Goal: Task Accomplishment & Management: Manage account settings

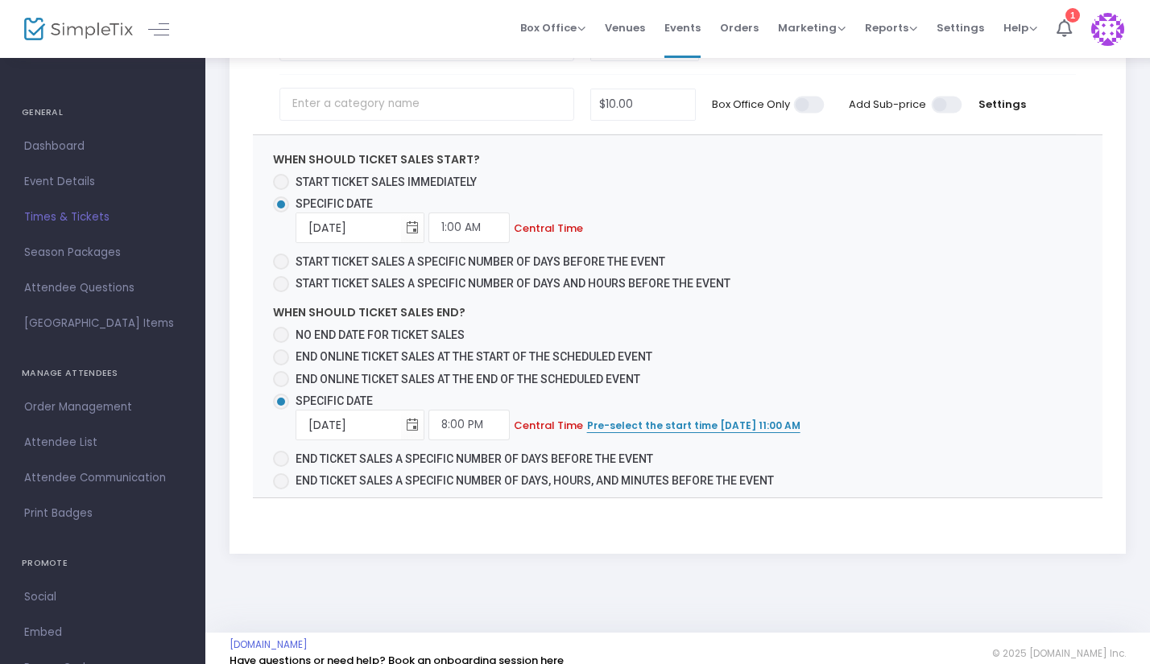
scroll to position [807, 0]
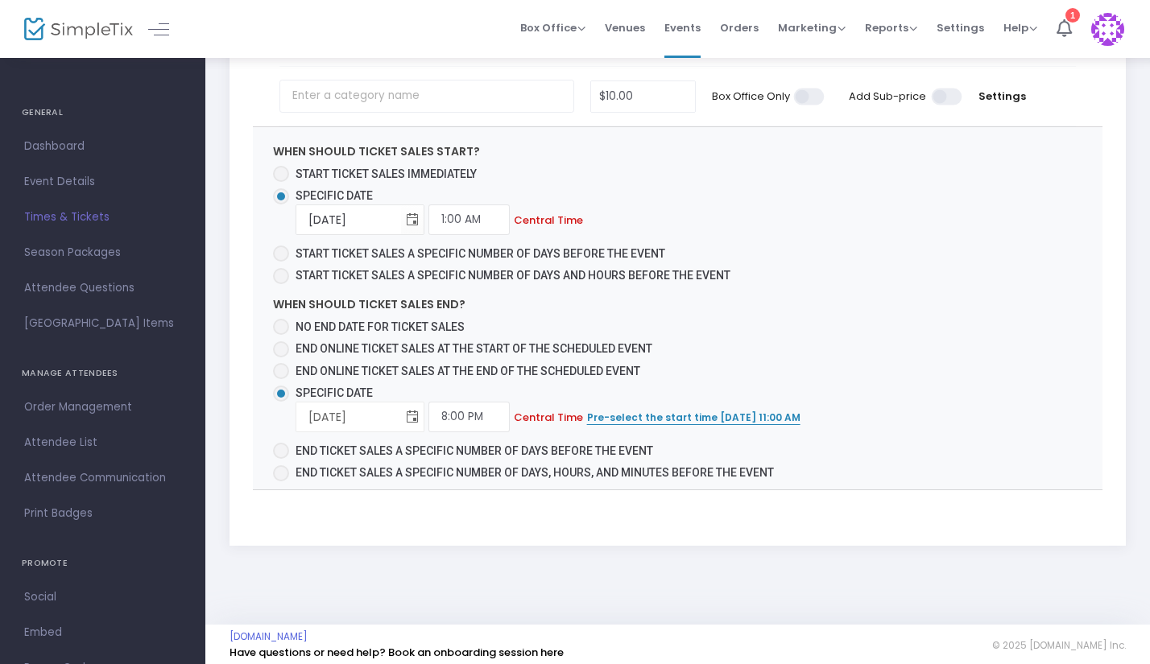
click at [407, 412] on span "Toggle calendar" at bounding box center [412, 417] width 27 height 27
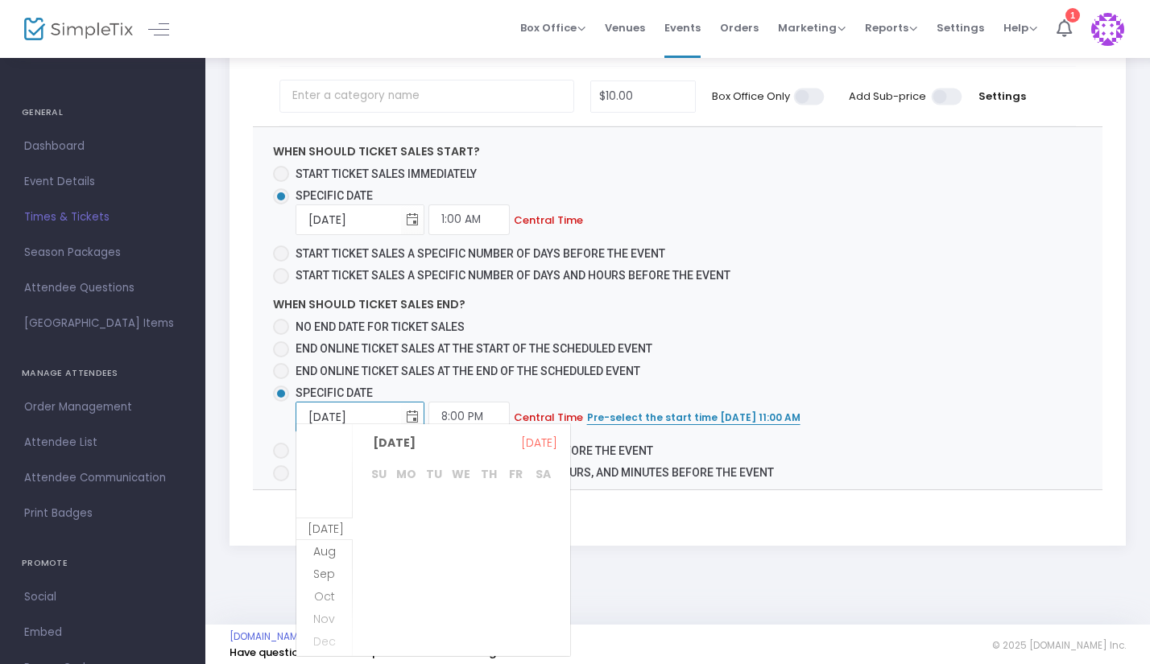
scroll to position [416, 0]
click at [378, 593] on span "21" at bounding box center [379, 594] width 27 height 27
type input "9/21/2025"
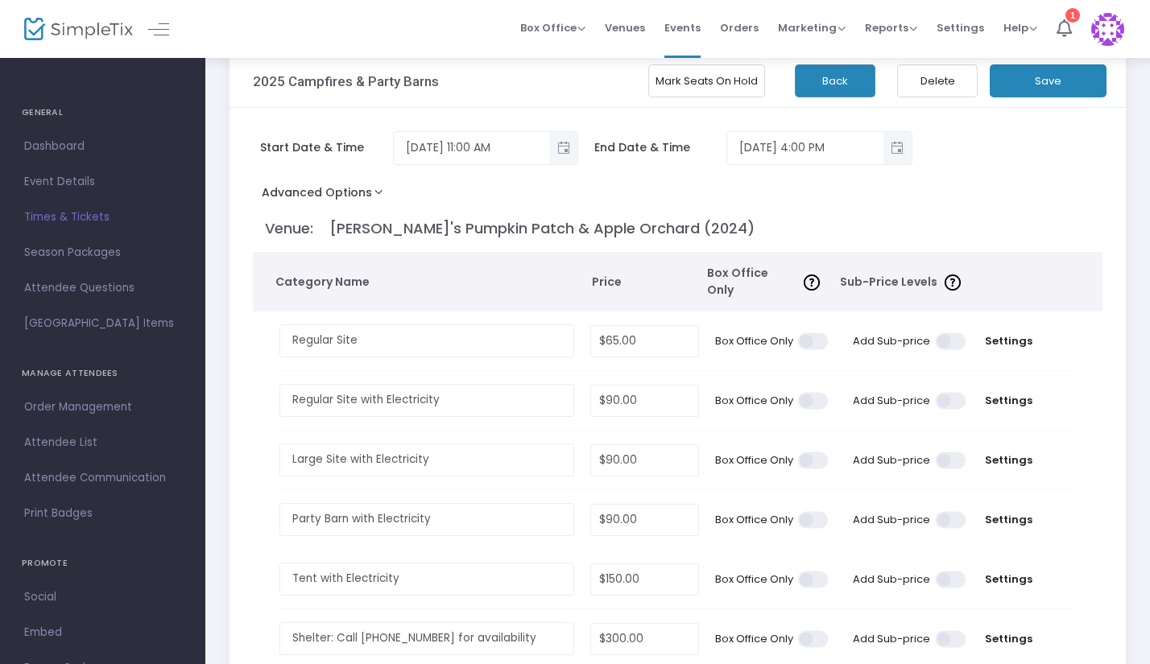
scroll to position [0, 0]
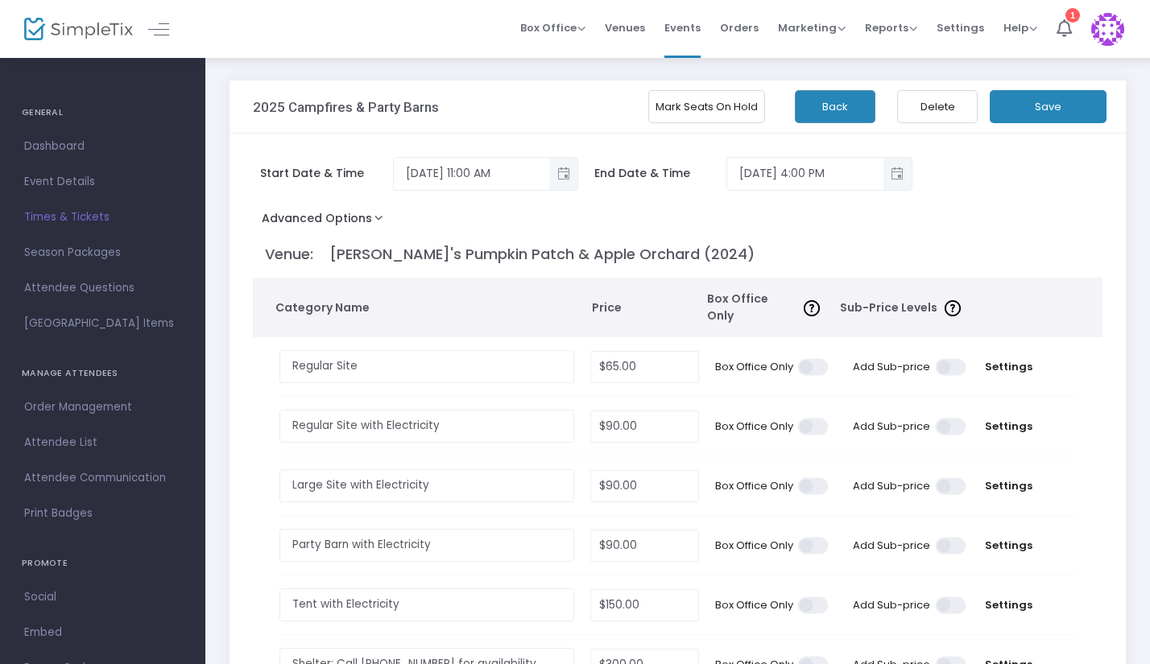
click at [1069, 111] on button "Save" at bounding box center [1048, 106] width 117 height 33
click at [817, 108] on button "Back" at bounding box center [835, 106] width 81 height 33
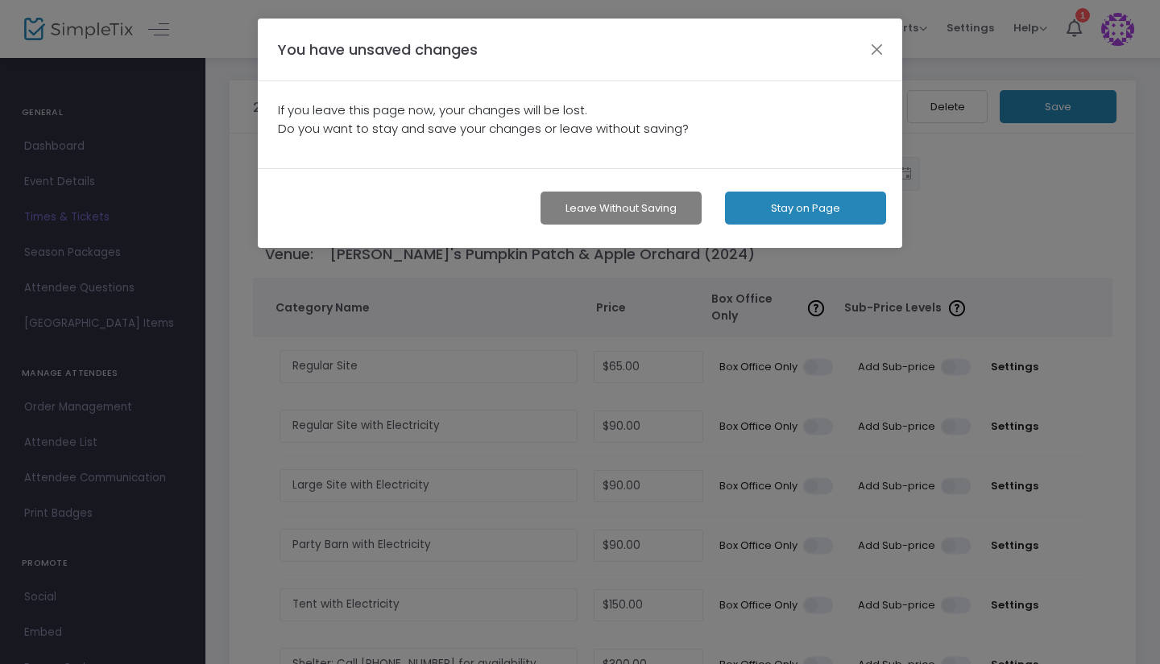
click at [610, 218] on button "Leave without Saving" at bounding box center [620, 208] width 161 height 33
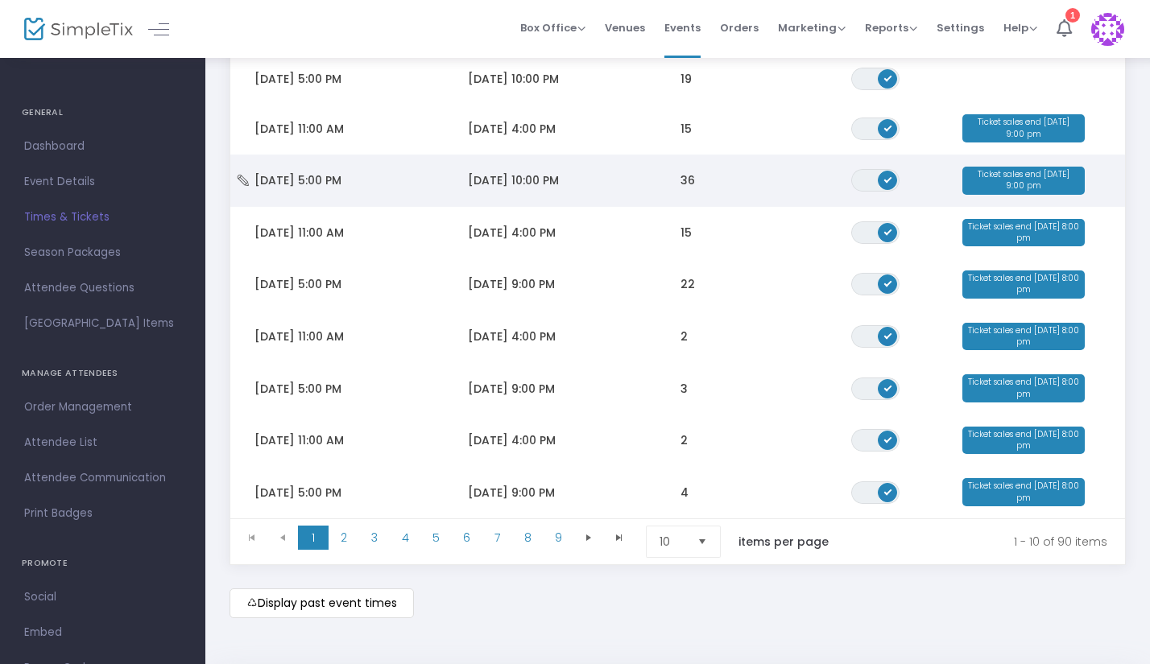
scroll to position [296, 0]
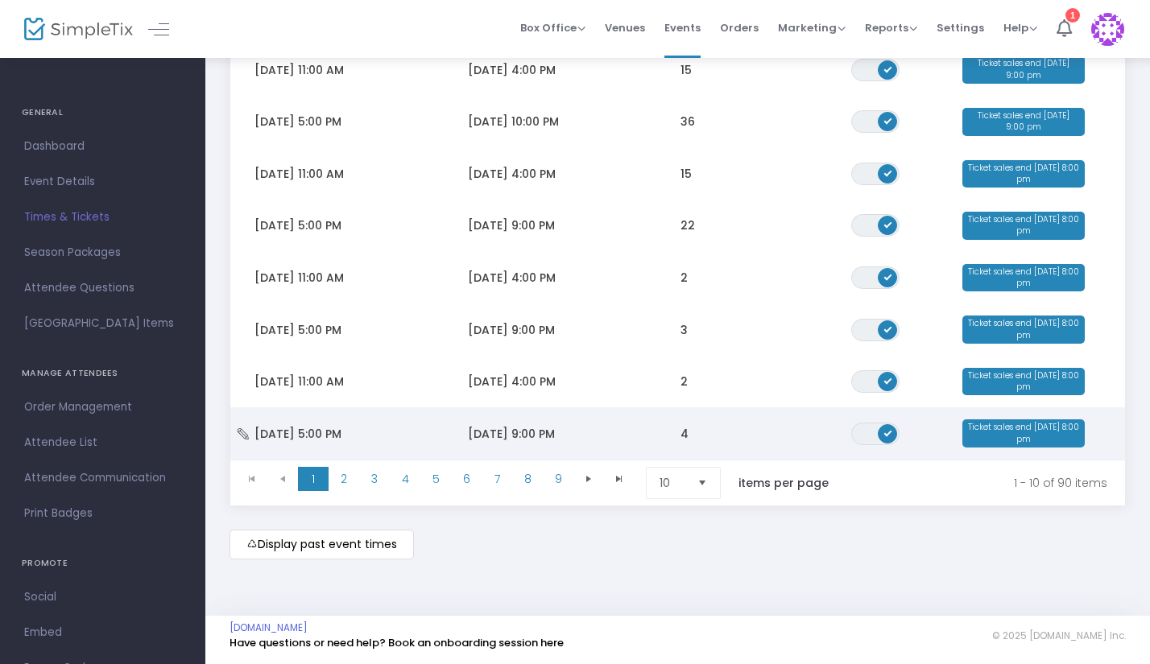
click at [250, 428] on icon "Data table" at bounding box center [243, 433] width 16 height 11
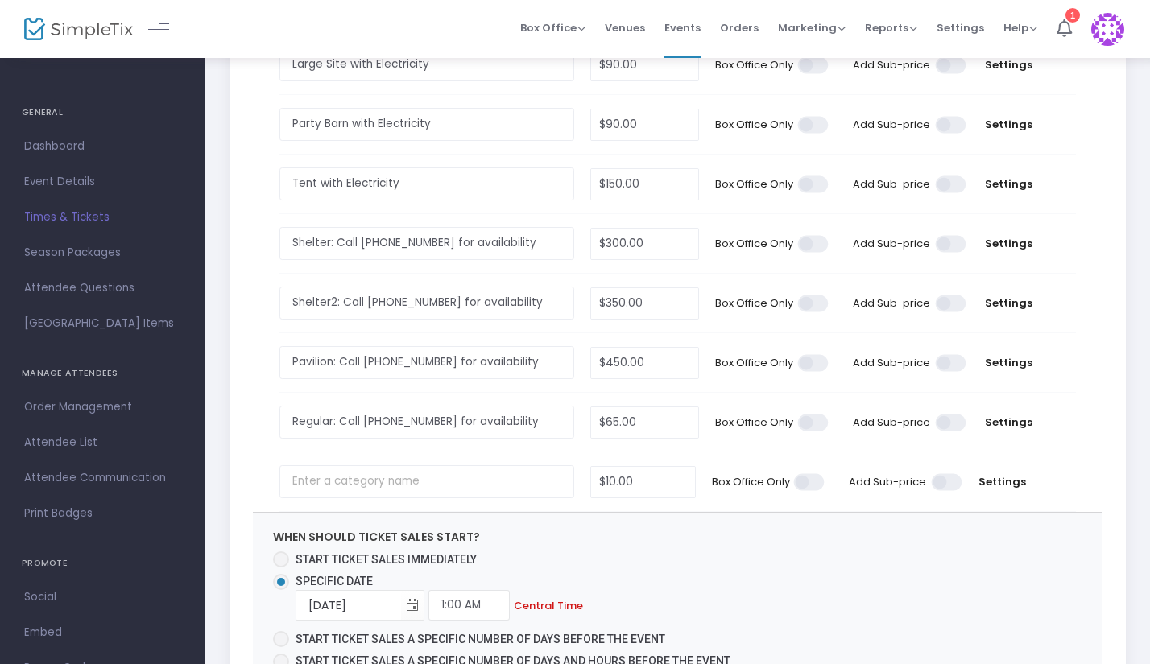
scroll to position [807, 0]
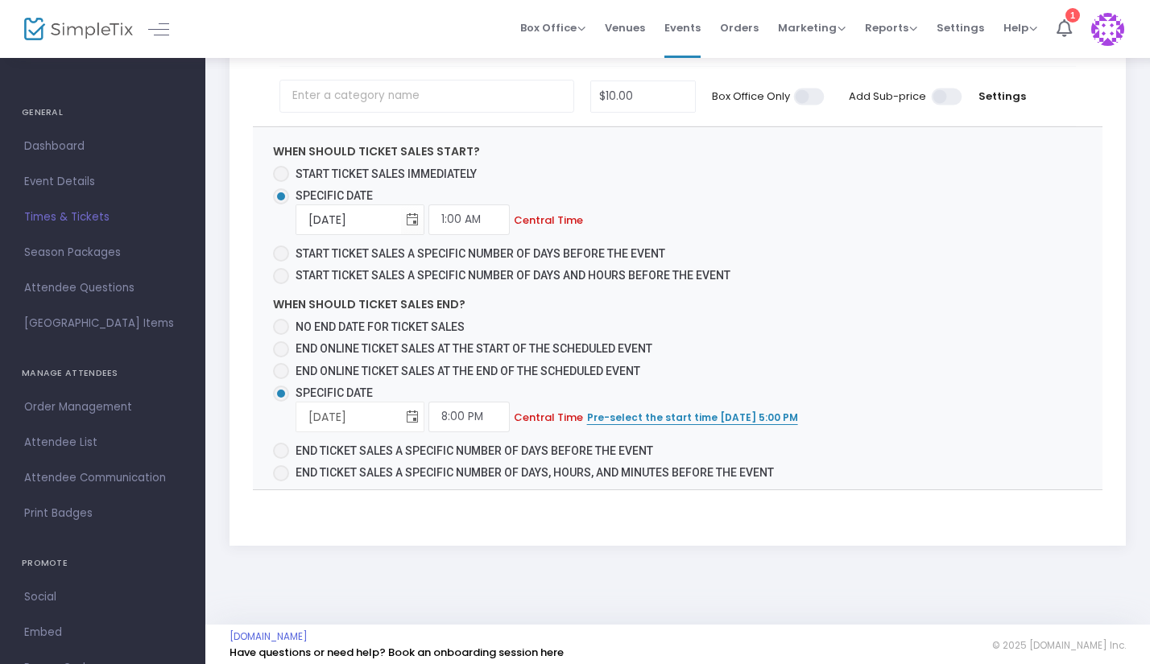
click at [413, 411] on span "Toggle calendar" at bounding box center [412, 417] width 27 height 27
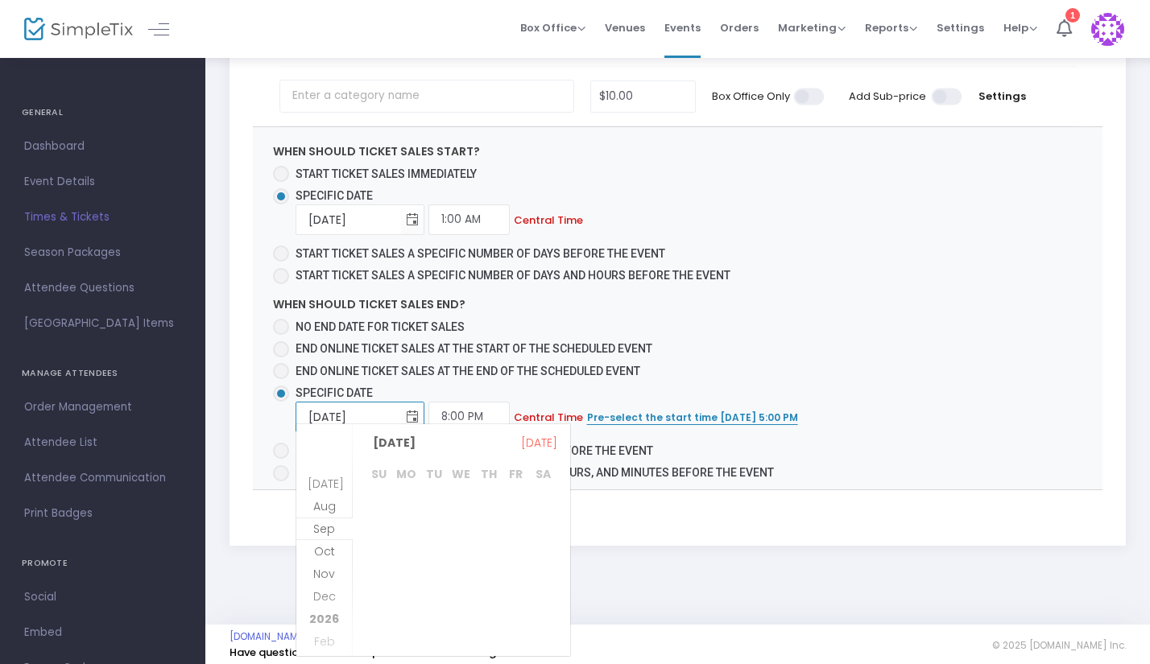
scroll to position [416, 0]
click at [411, 589] on span "22" at bounding box center [406, 594] width 27 height 27
type input "9/22/2025"
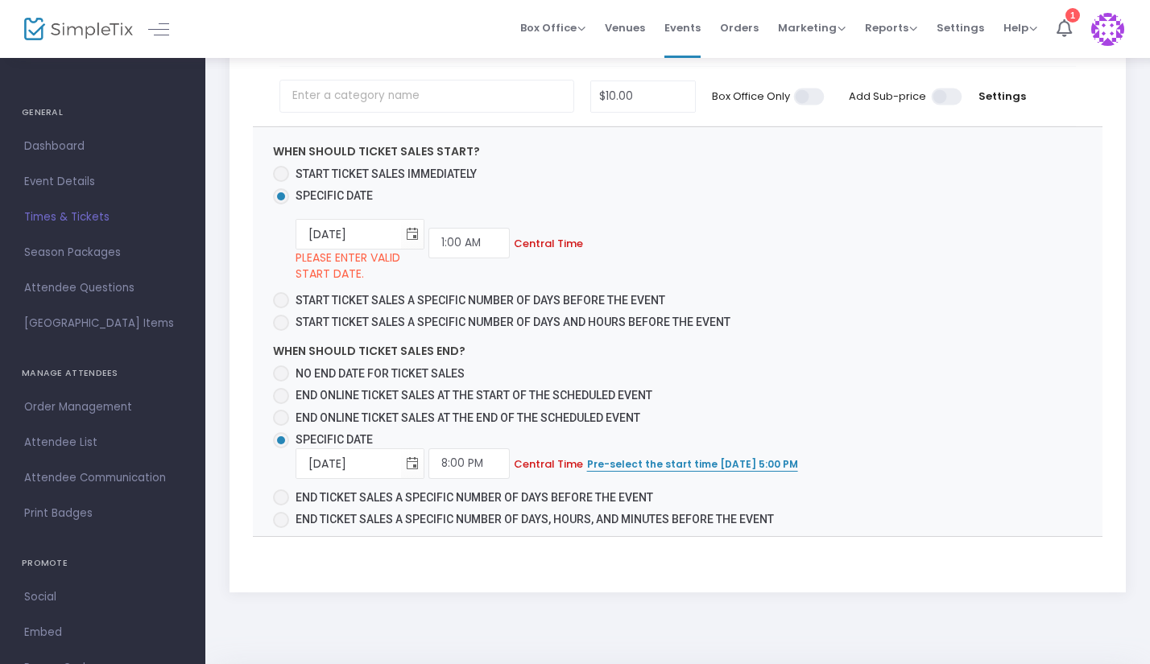
click at [796, 394] on div "When should ticket sales end? No end date for ticket sales End online ticket sa…" at bounding box center [535, 435] width 541 height 185
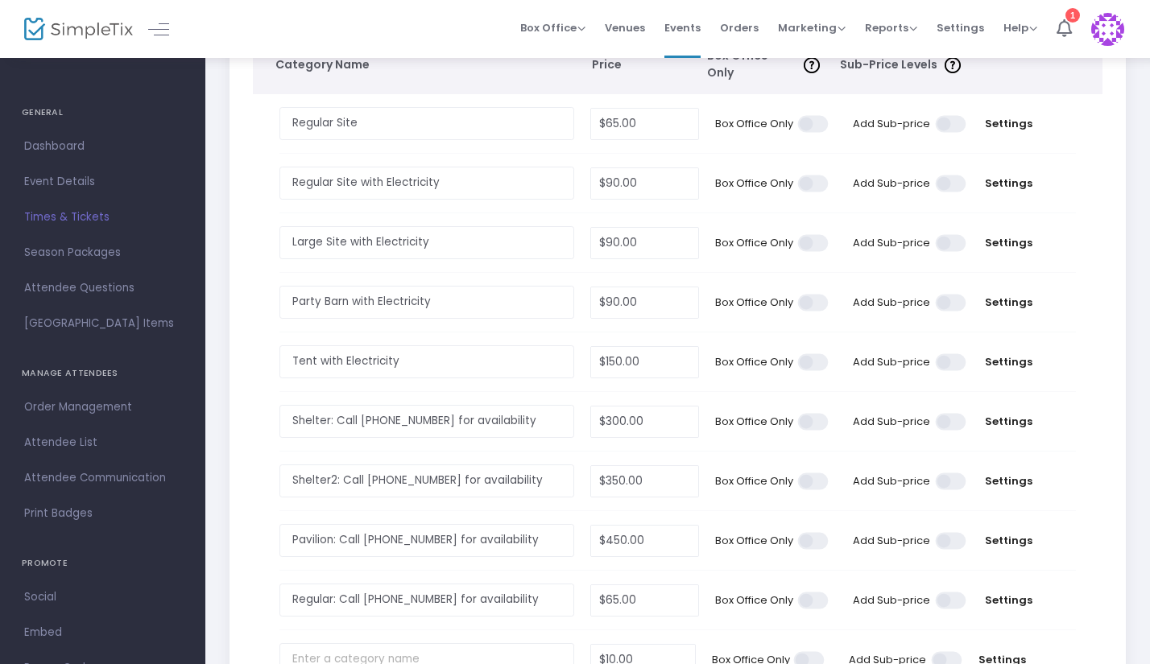
scroll to position [0, 0]
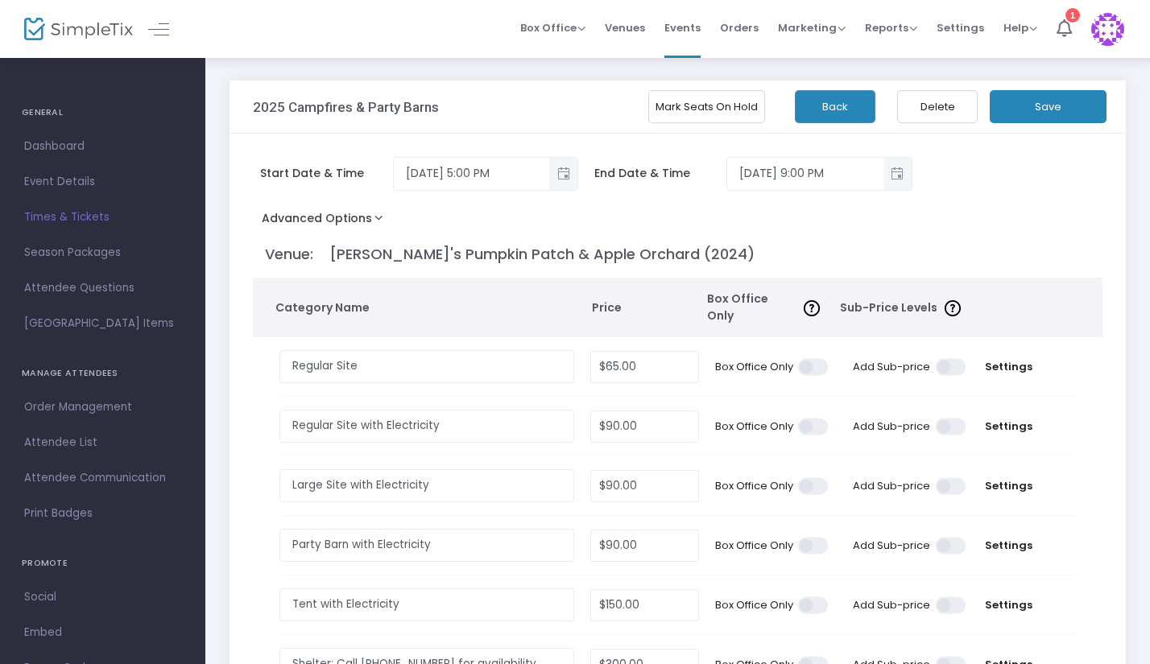
click at [1073, 103] on button "Save" at bounding box center [1048, 106] width 117 height 33
click at [1048, 114] on button "Save" at bounding box center [1048, 106] width 117 height 33
click at [1063, 105] on button "Save" at bounding box center [1048, 106] width 117 height 33
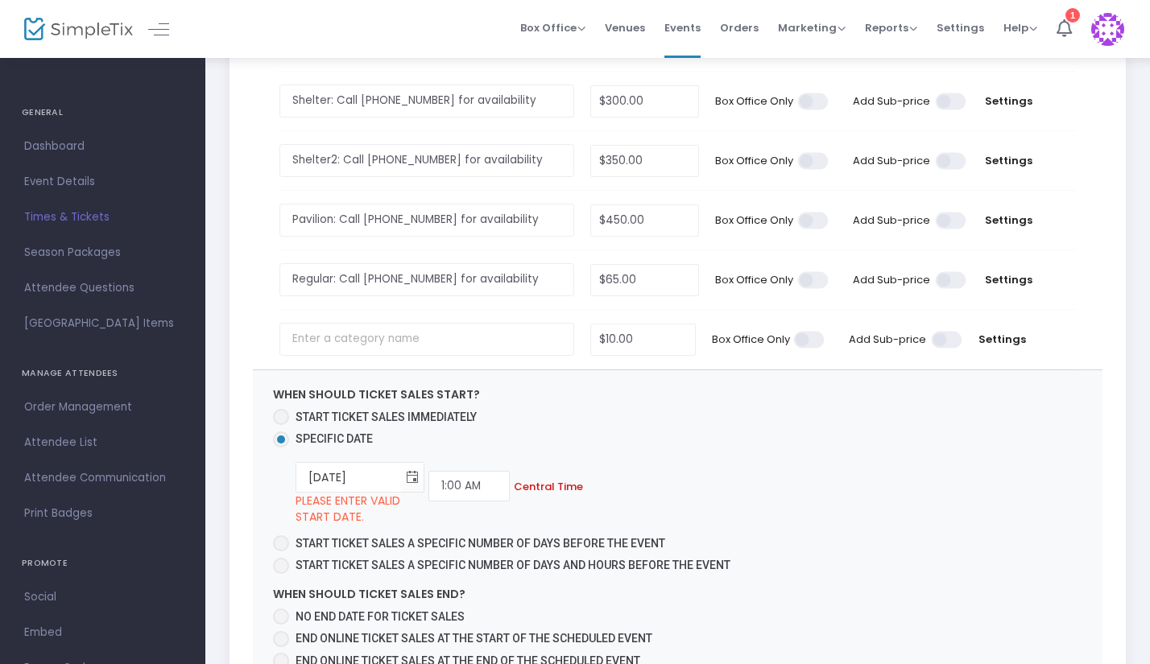
scroll to position [854, 0]
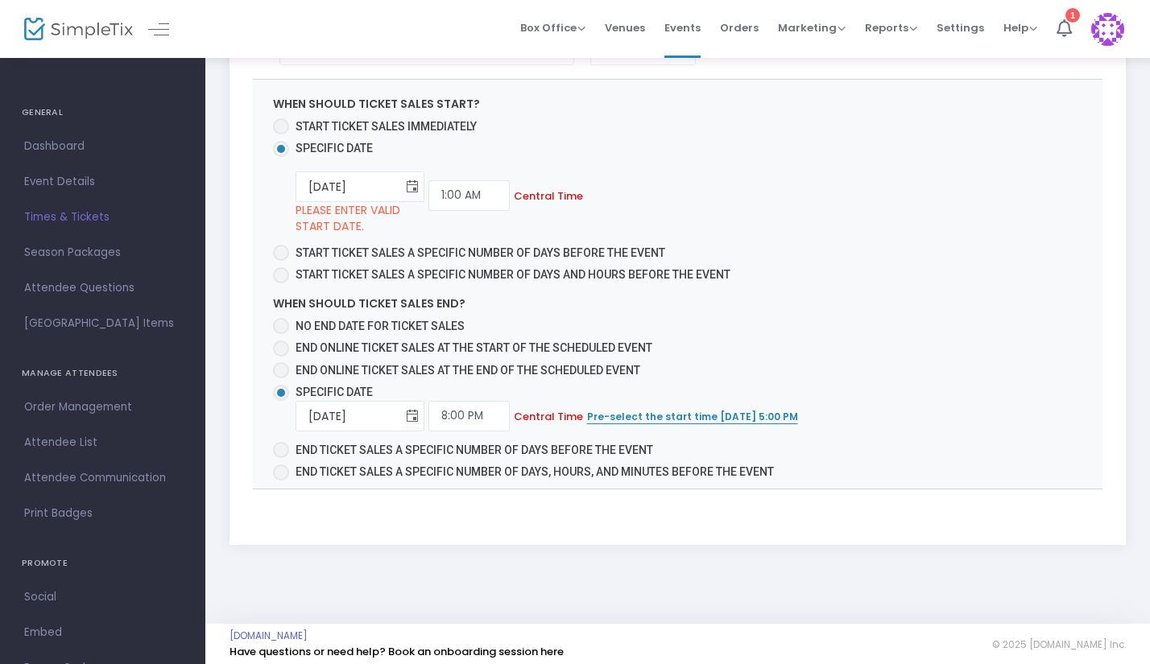
click at [282, 366] on span at bounding box center [281, 370] width 16 height 16
click at [281, 378] on input "End online ticket sales at the end of the scheduled event" at bounding box center [280, 378] width 1 height 1
radio input "true"
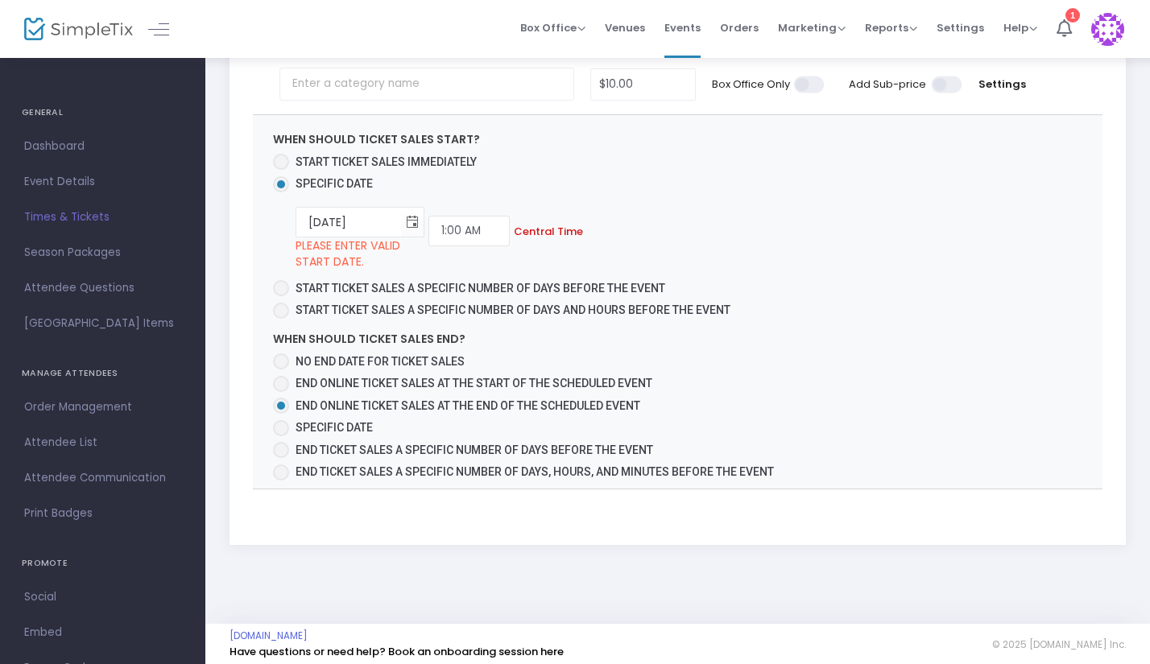
click at [280, 420] on span at bounding box center [281, 428] width 16 height 16
click at [280, 436] on input "Specific Date" at bounding box center [280, 436] width 1 height 1
radio input "true"
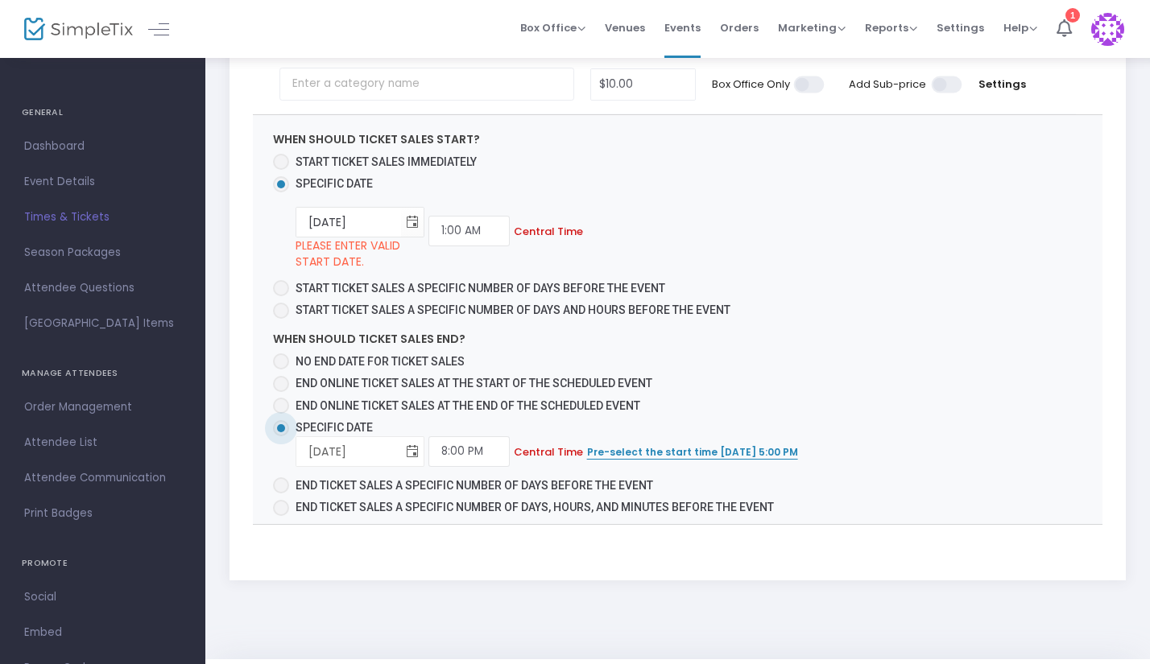
click at [411, 439] on span "Toggle calendar" at bounding box center [412, 452] width 27 height 27
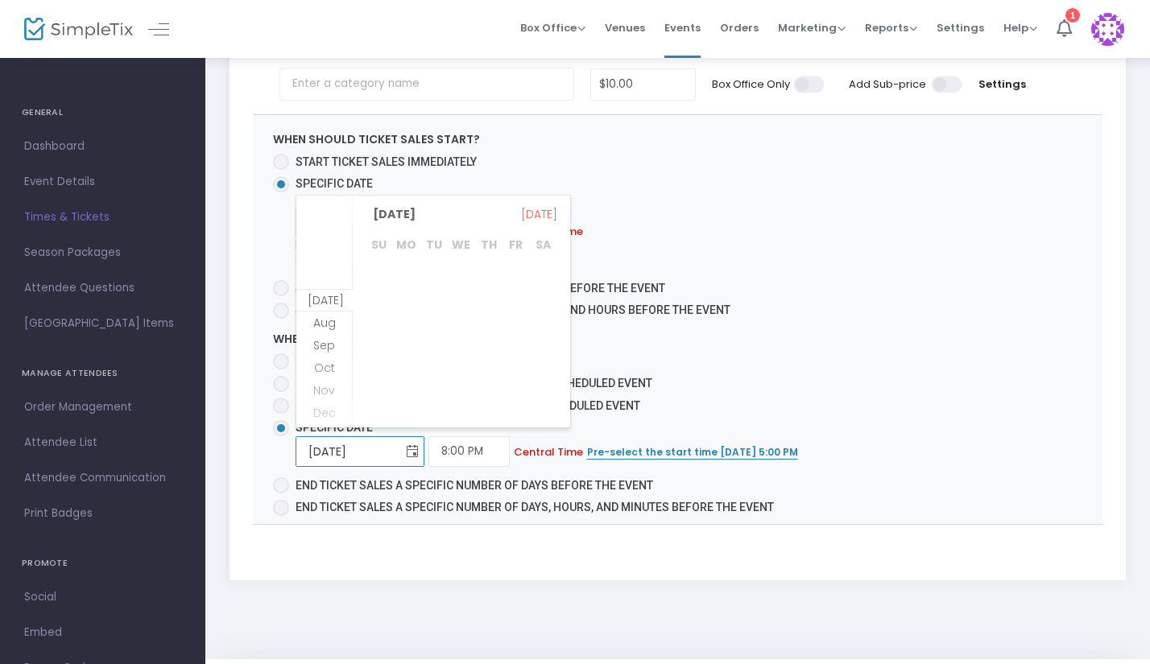
scroll to position [416, 0]
click at [403, 363] on span "22" at bounding box center [406, 366] width 27 height 27
type input "9/22/2025"
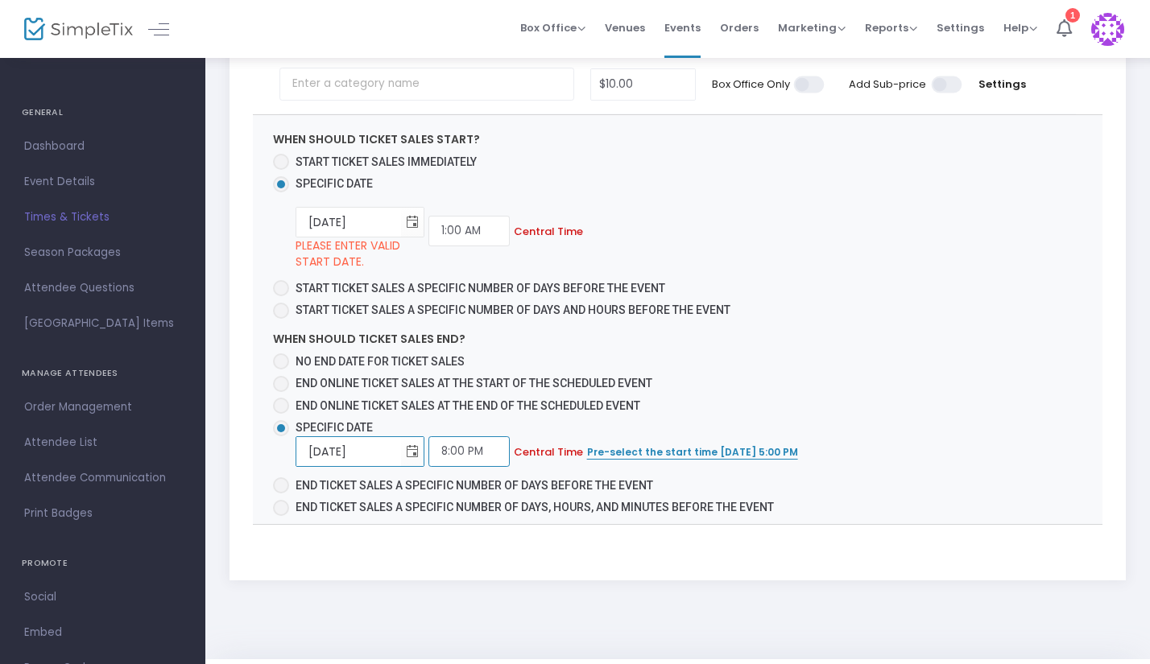
click at [450, 452] on input "8:00 PM" at bounding box center [468, 451] width 81 height 31
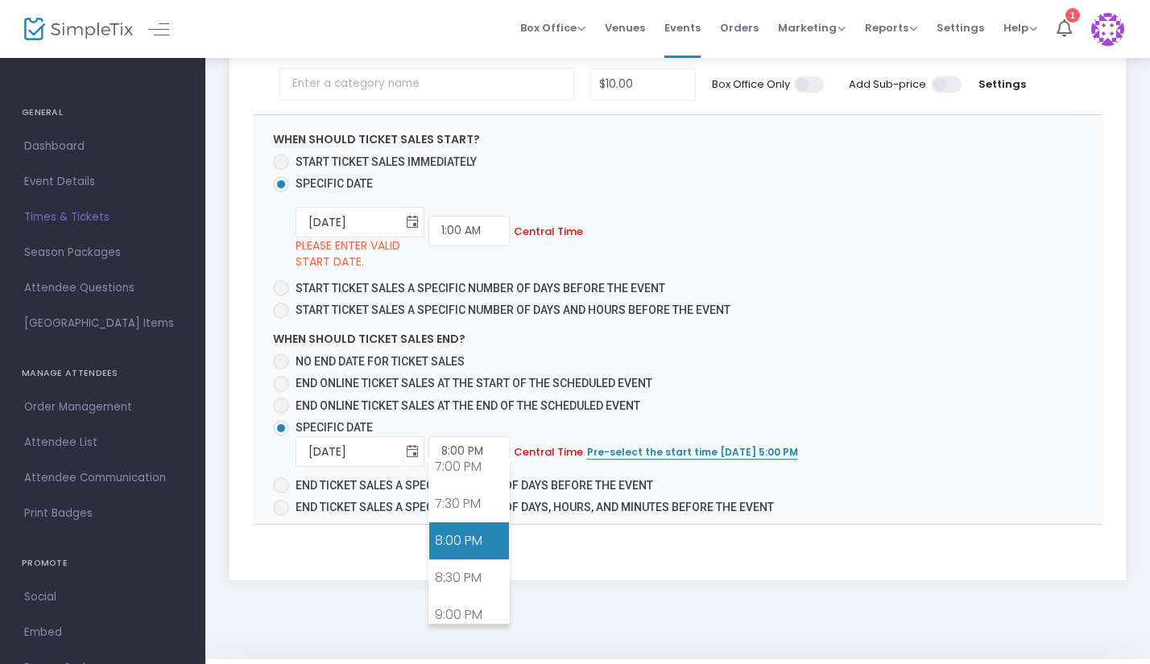
click at [882, 454] on span "When should ticket sales start? Start ticket sales immediately Specific Date 7/…" at bounding box center [678, 319] width 850 height 409
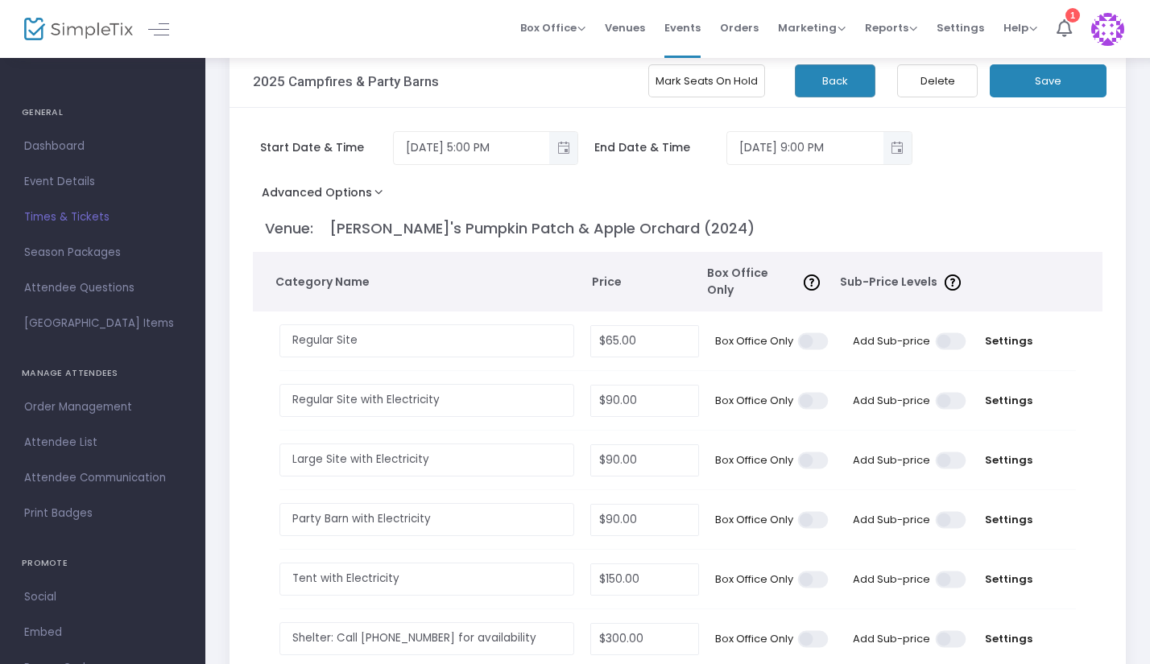
scroll to position [0, 0]
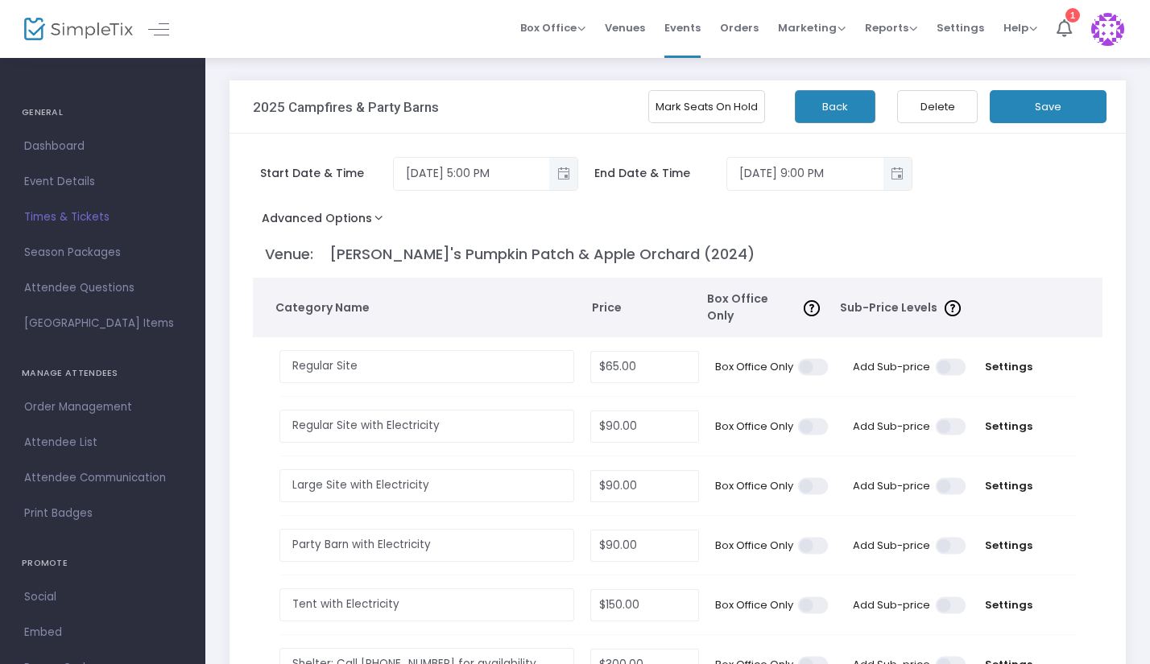
click at [1016, 112] on button "Save" at bounding box center [1048, 106] width 117 height 33
click at [683, 32] on span "Events" at bounding box center [682, 27] width 36 height 41
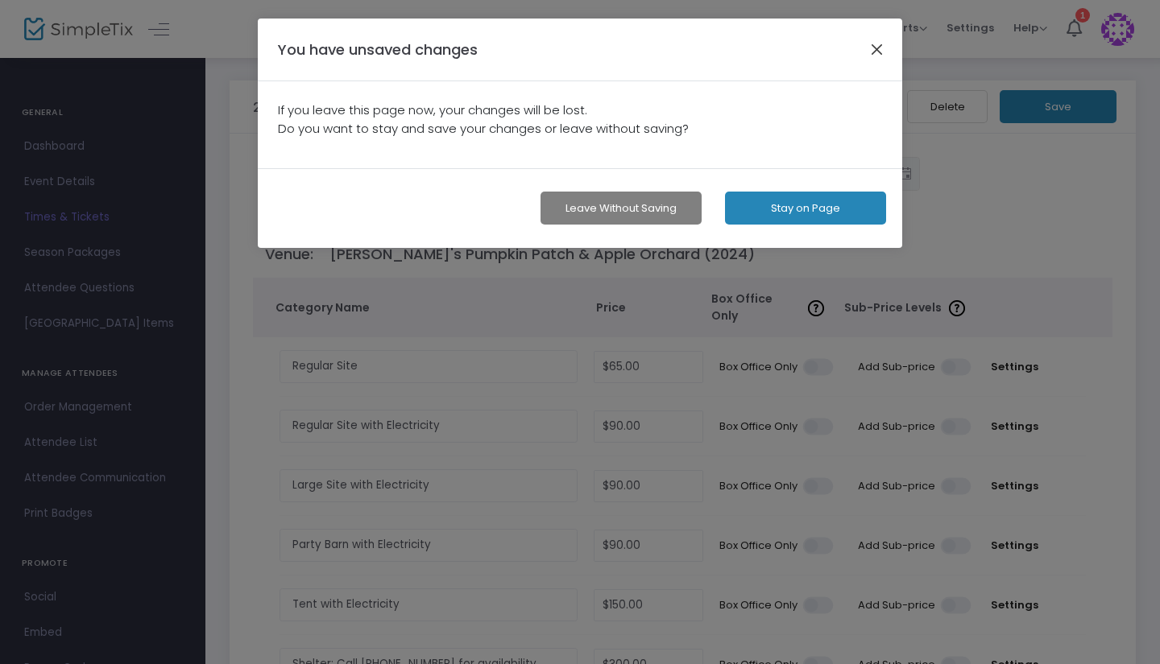
click at [875, 50] on button "button" at bounding box center [876, 49] width 21 height 21
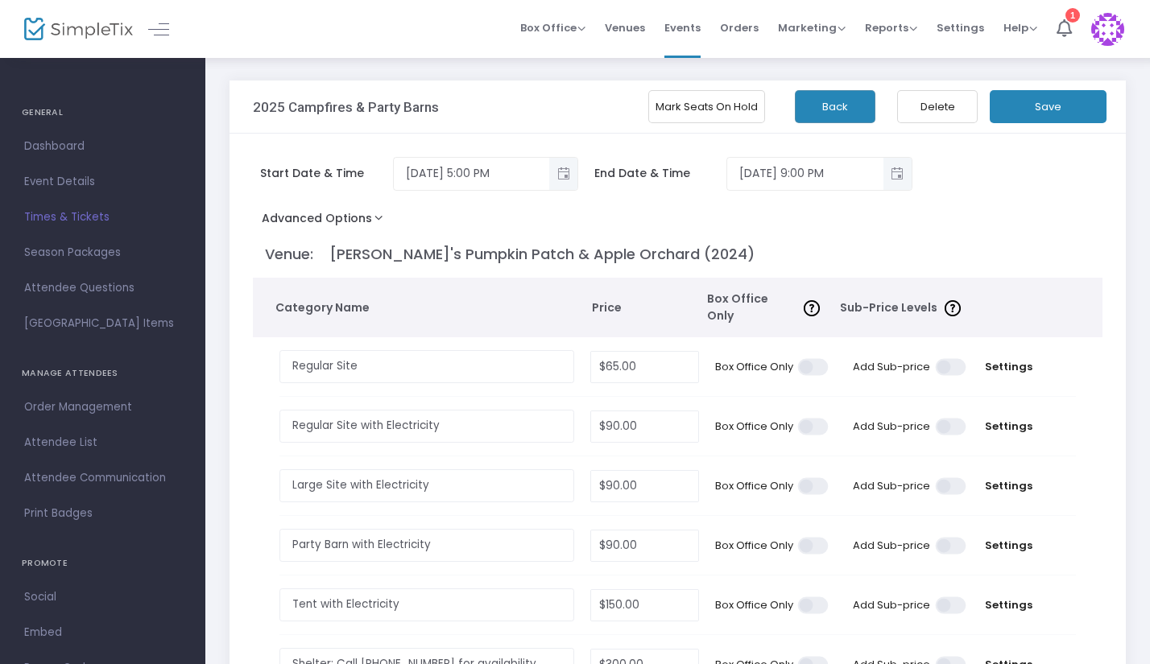
click at [74, 212] on span "Times & Tickets" at bounding box center [102, 217] width 157 height 21
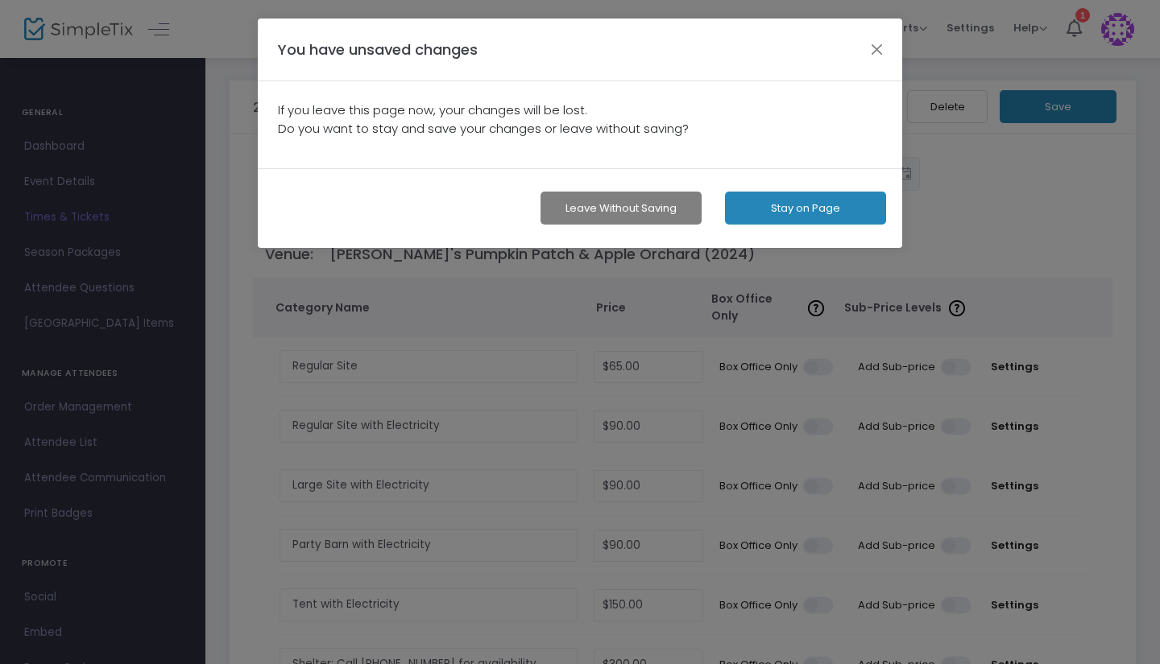
click at [601, 209] on button "Leave without Saving" at bounding box center [620, 208] width 161 height 33
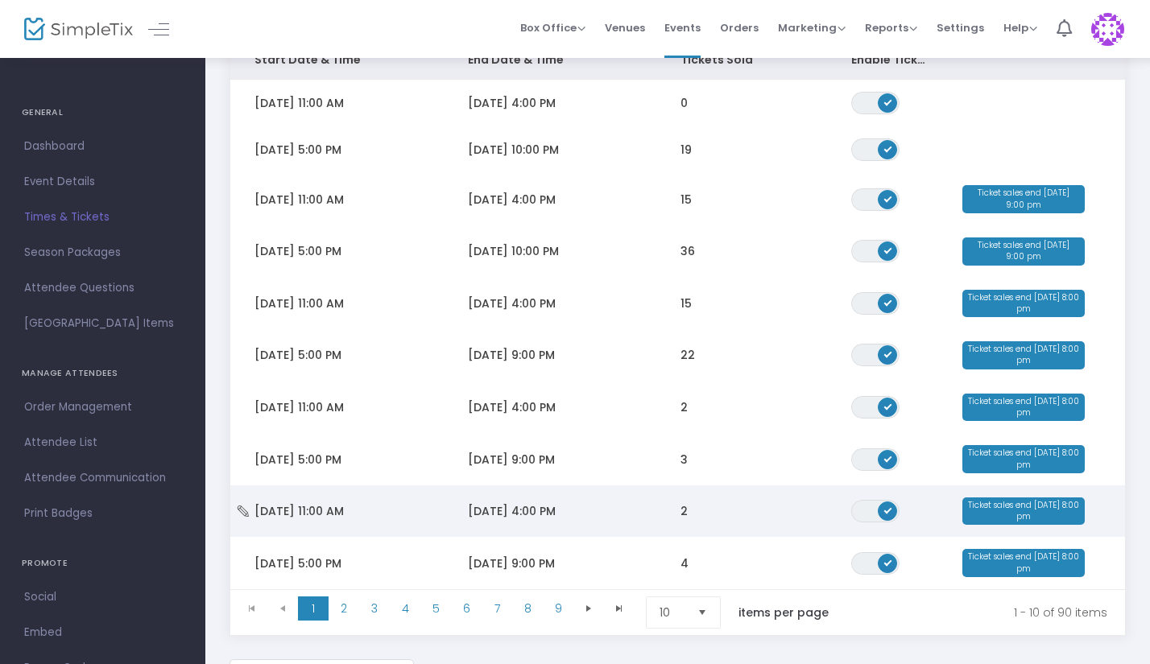
scroll to position [296, 0]
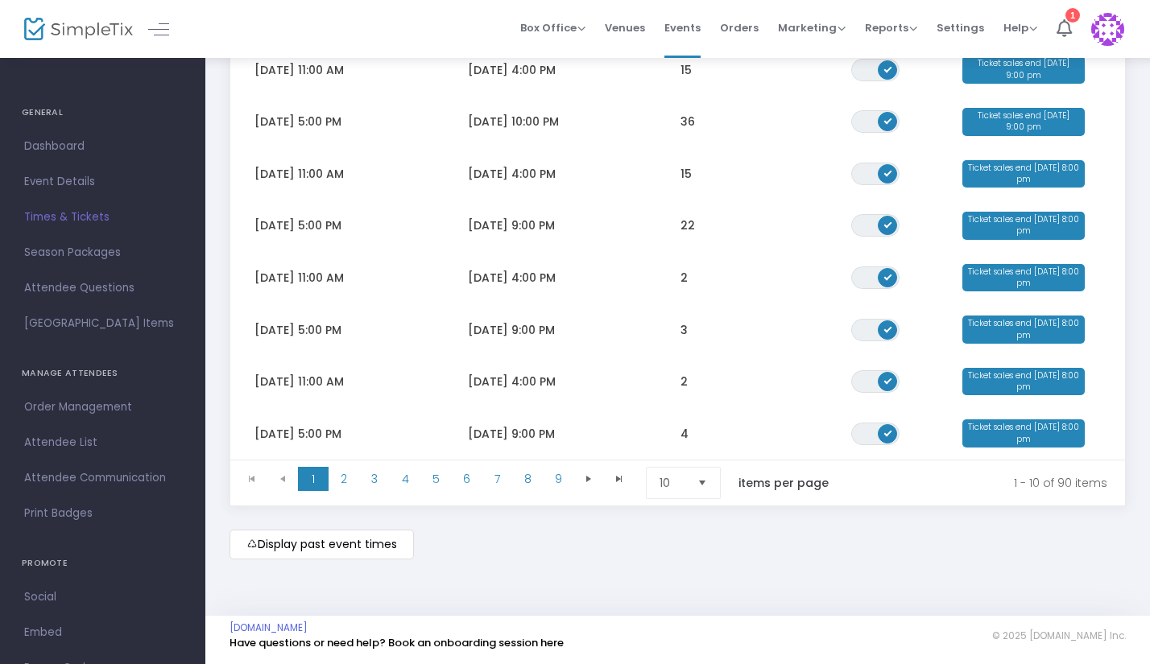
click at [698, 474] on span "Select" at bounding box center [702, 483] width 27 height 27
click at [696, 572] on li "100" at bounding box center [685, 580] width 77 height 32
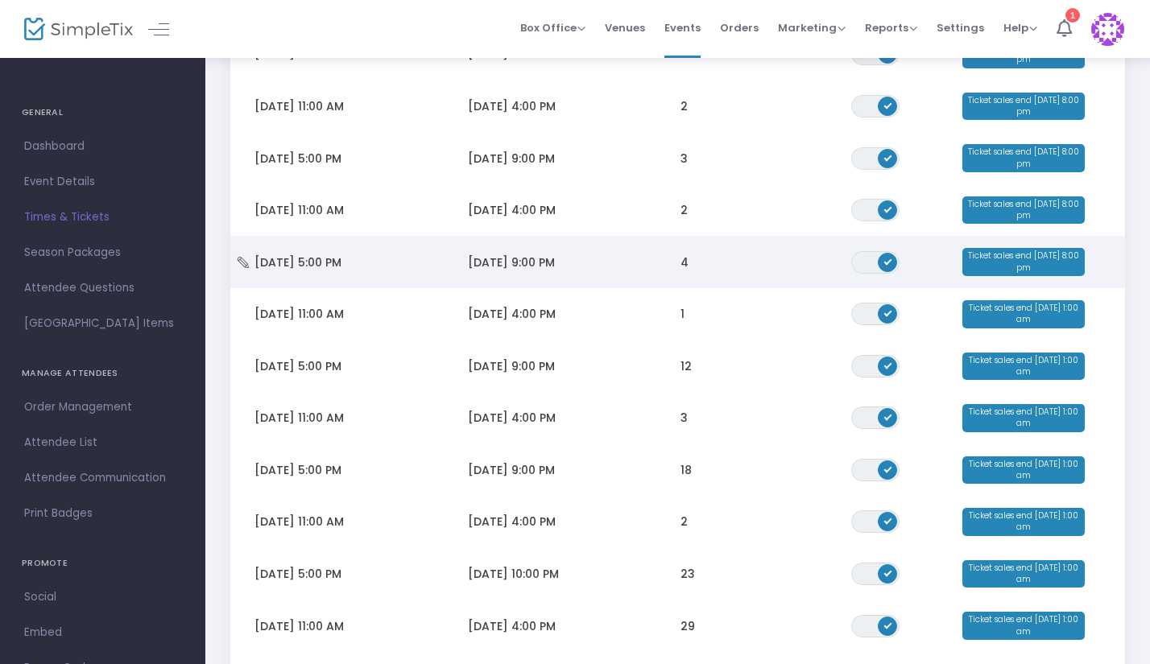
scroll to position [538, 0]
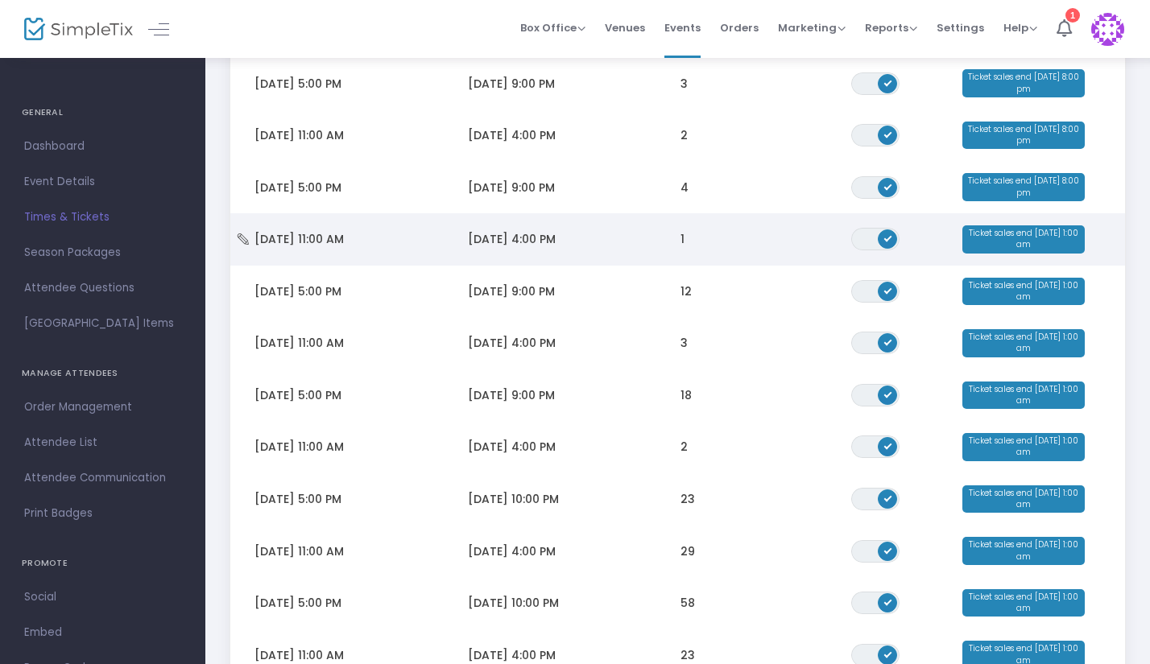
click at [1010, 240] on span "Ticket sales end Sep 23 1:00 am" at bounding box center [1023, 239] width 122 height 28
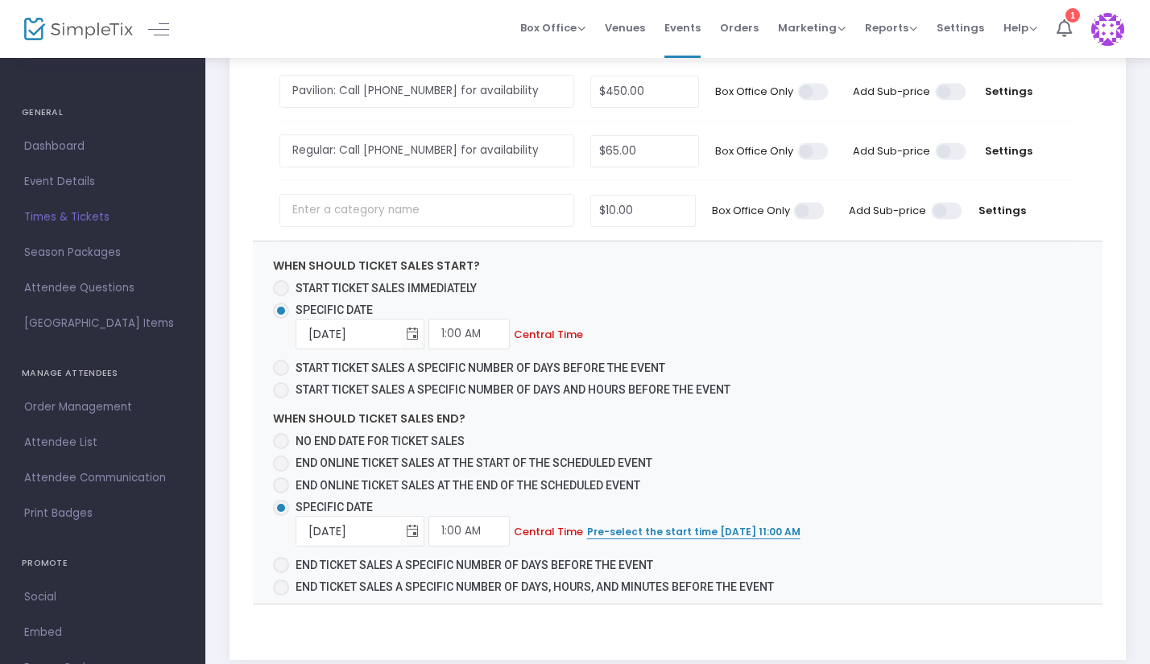
scroll to position [807, 0]
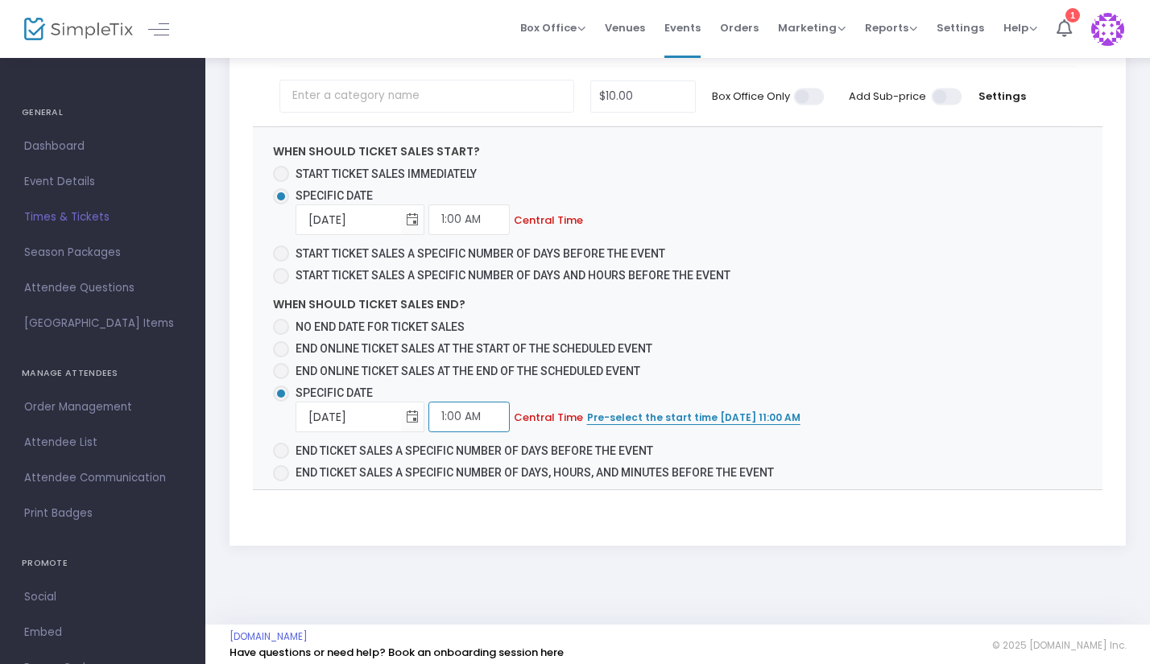
click at [494, 408] on input "1:00 AM" at bounding box center [468, 417] width 81 height 31
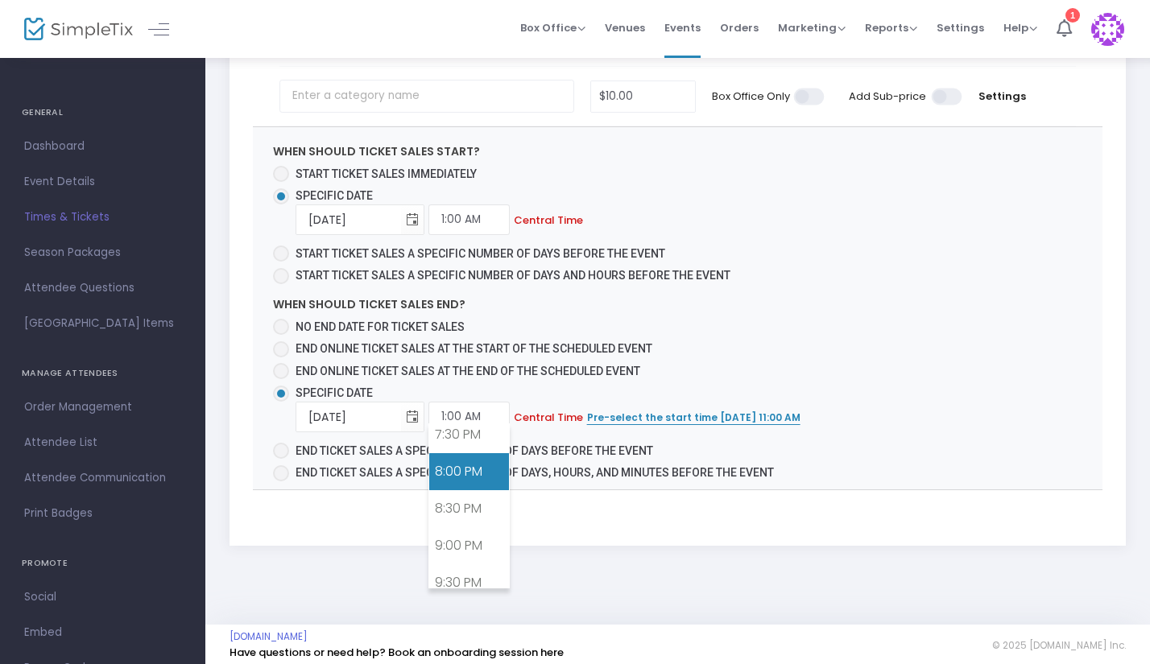
click at [462, 466] on link "8:00 PM" at bounding box center [469, 471] width 80 height 37
click at [893, 380] on span "When should ticket sales start? Start ticket sales immediately Specific Date 7/…" at bounding box center [678, 308] width 850 height 362
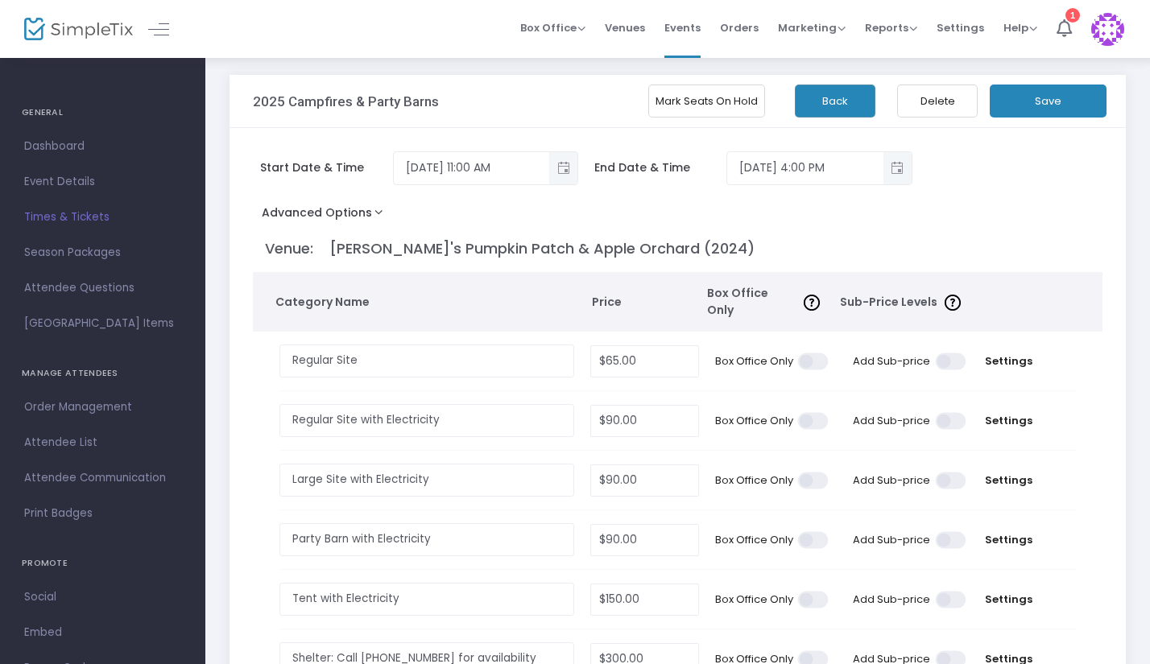
scroll to position [0, 0]
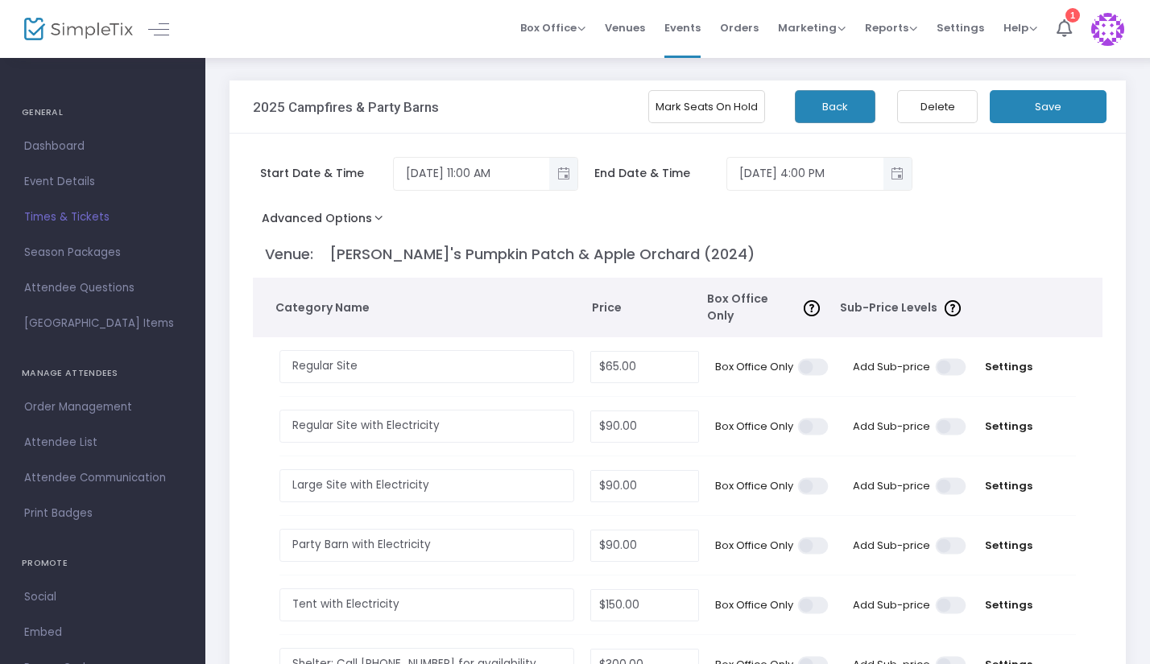
click at [1061, 101] on button "Save" at bounding box center [1048, 106] width 117 height 33
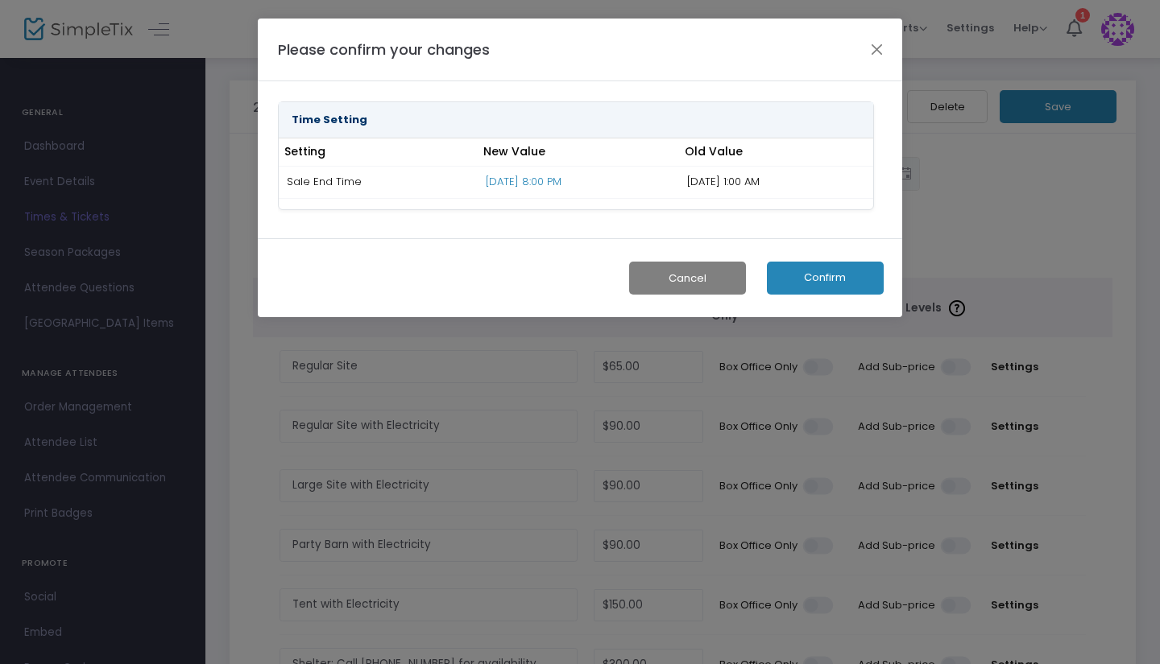
click at [828, 275] on button "Confirm" at bounding box center [825, 278] width 117 height 33
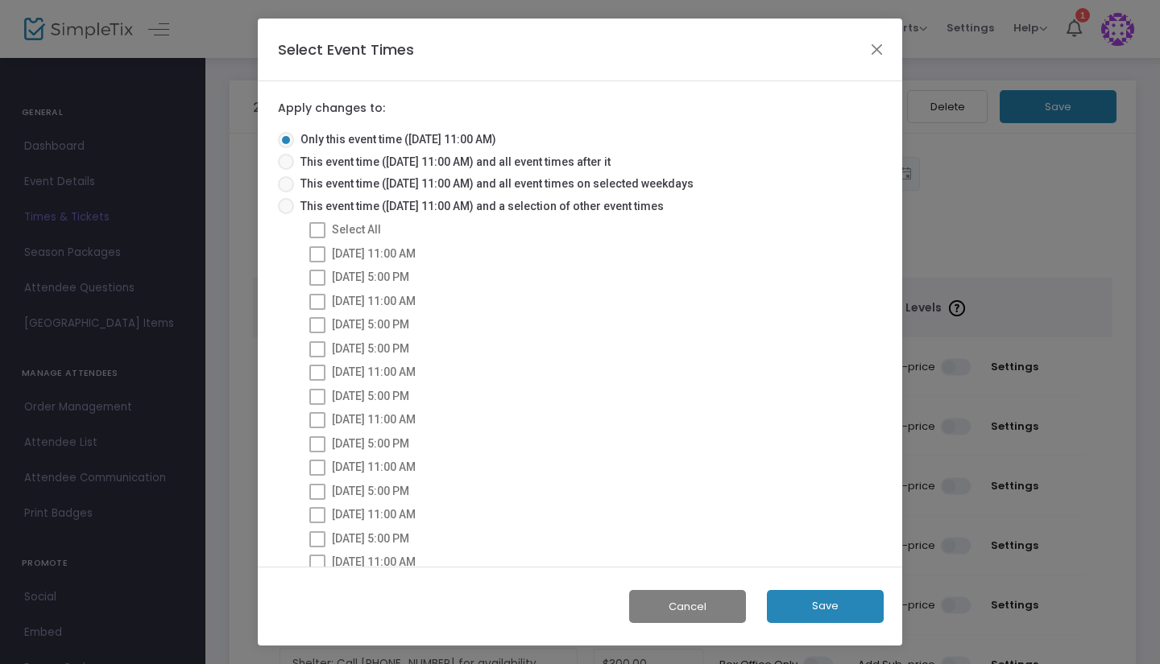
click at [853, 607] on button "Save" at bounding box center [825, 606] width 117 height 33
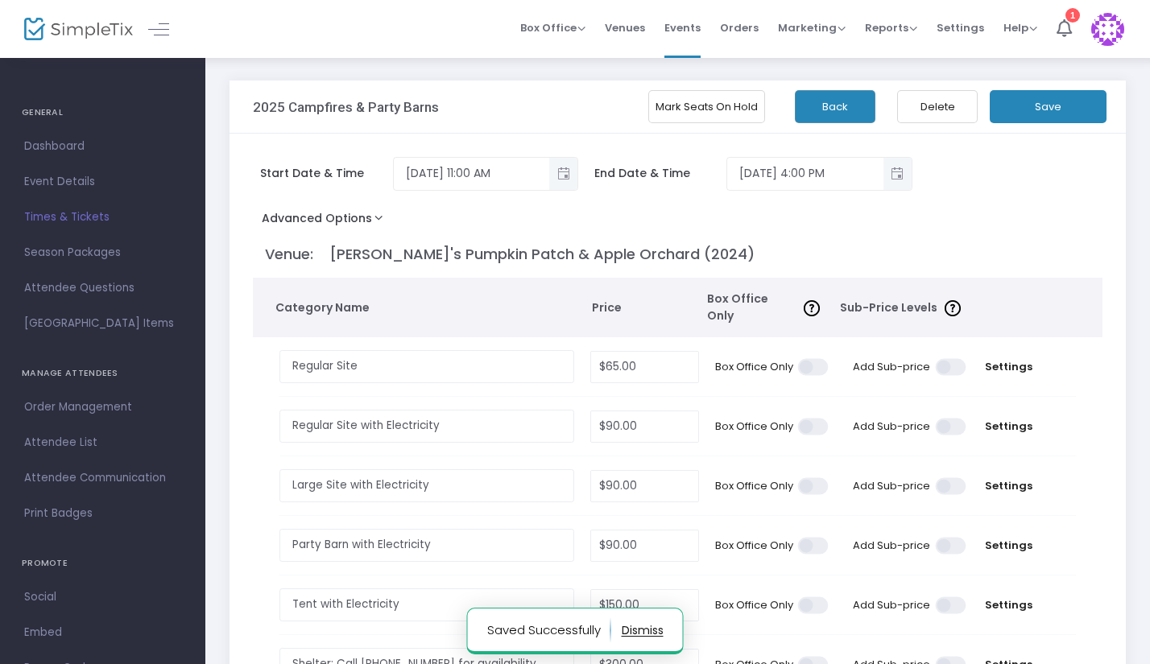
click at [838, 112] on button "Back" at bounding box center [835, 106] width 81 height 33
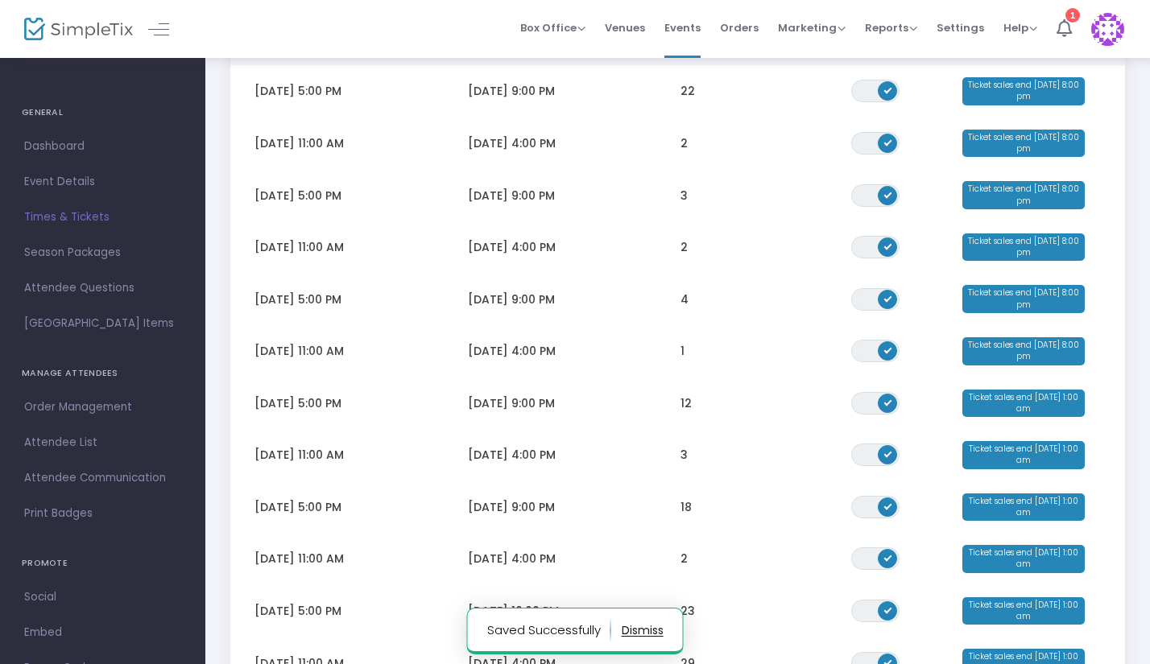
scroll to position [564, 0]
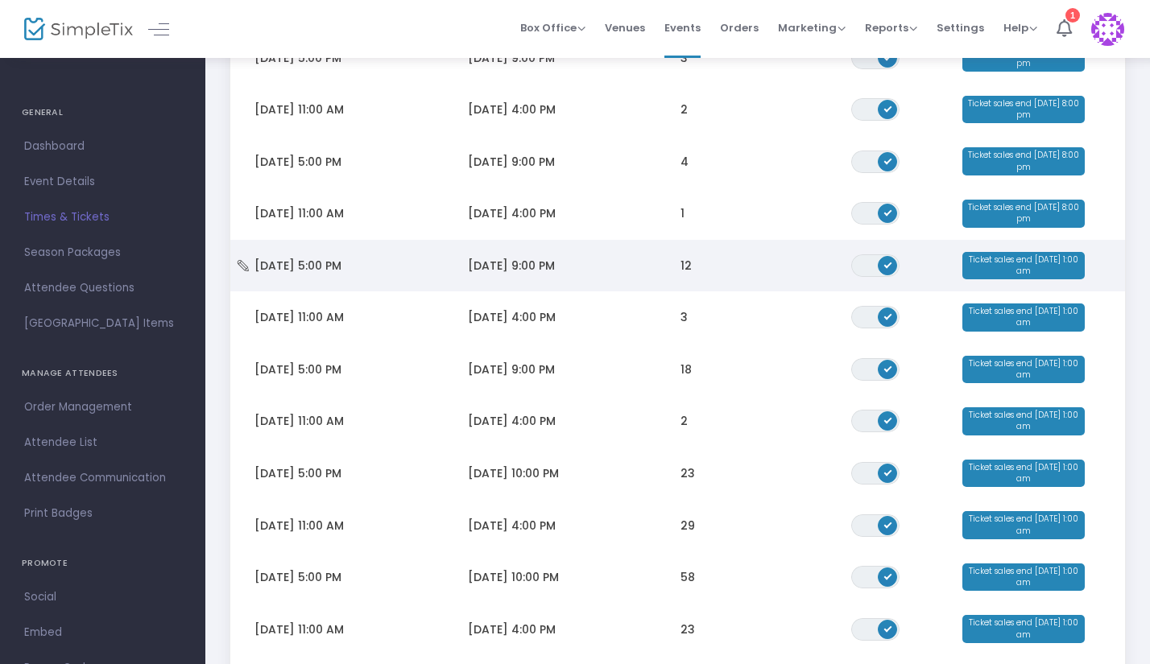
click at [1063, 258] on span "Ticket sales end Sep 23 1:00 am" at bounding box center [1023, 266] width 122 height 28
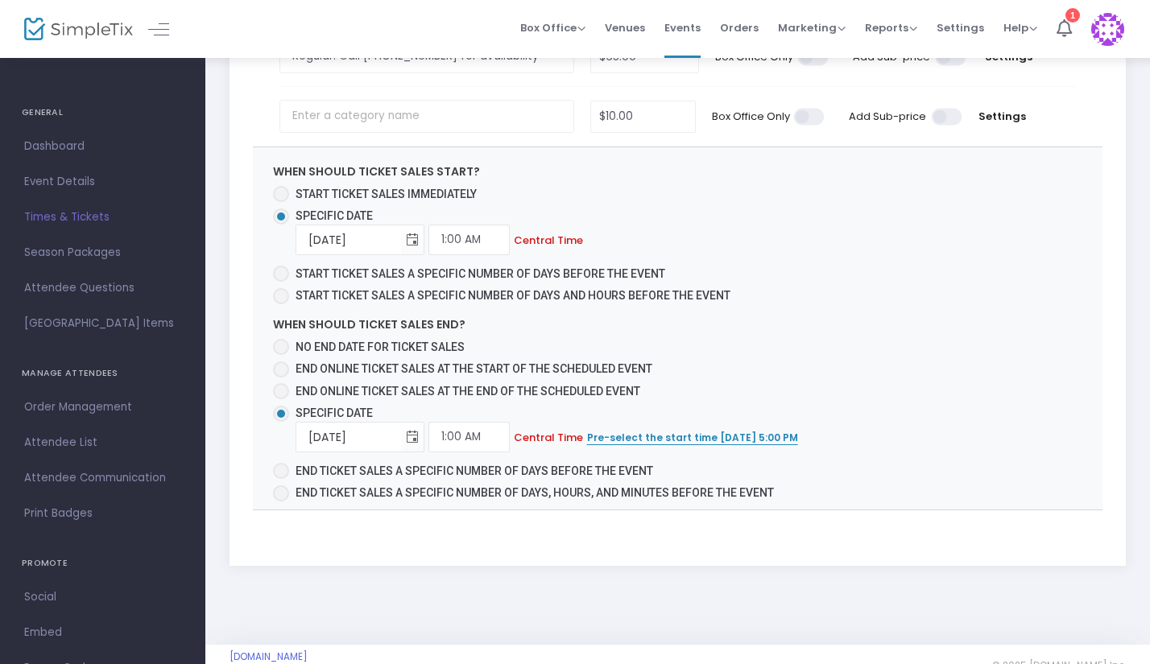
scroll to position [807, 0]
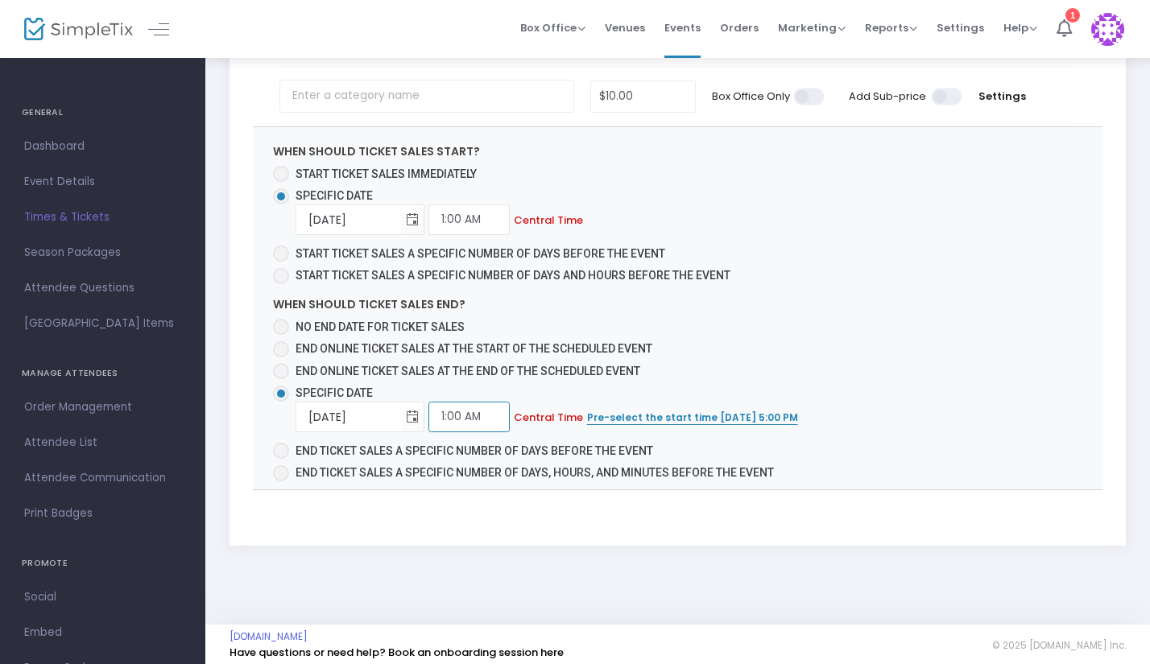
click at [498, 410] on input "1:00 AM" at bounding box center [468, 417] width 81 height 31
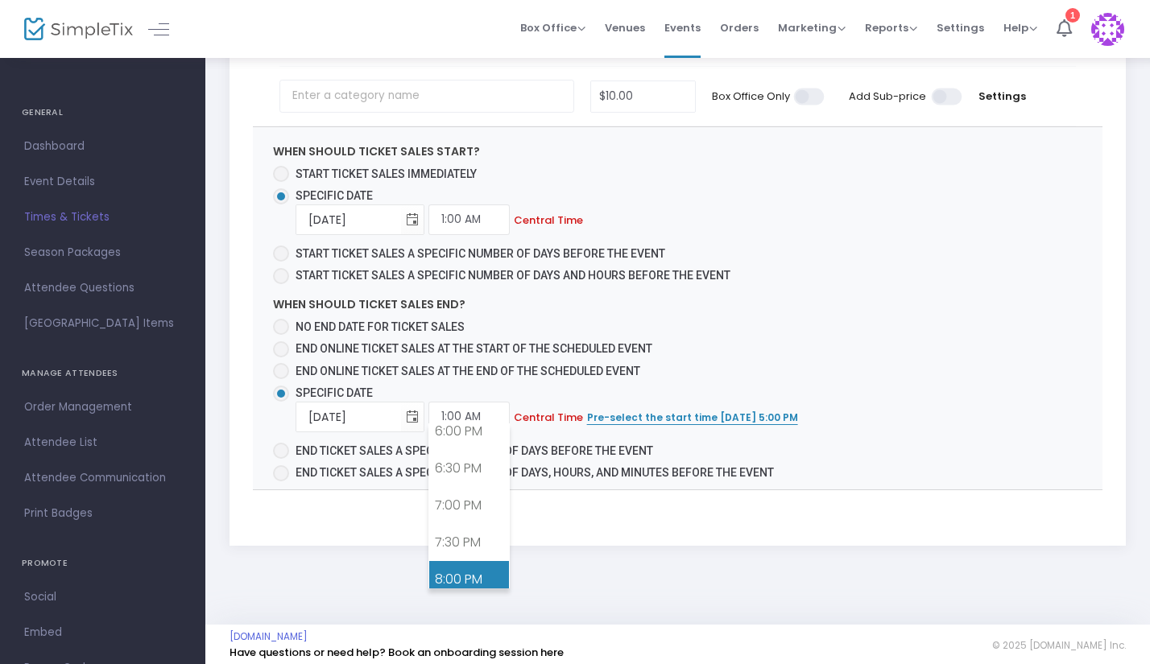
click at [477, 571] on link "8:00 PM" at bounding box center [469, 579] width 80 height 37
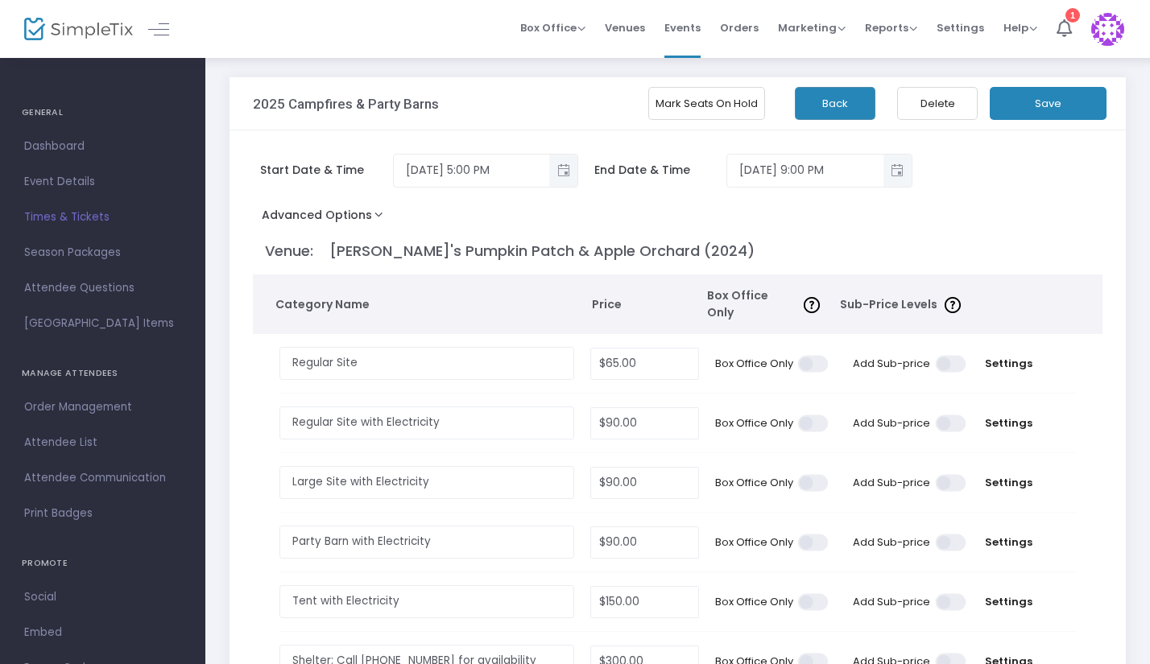
scroll to position [0, 0]
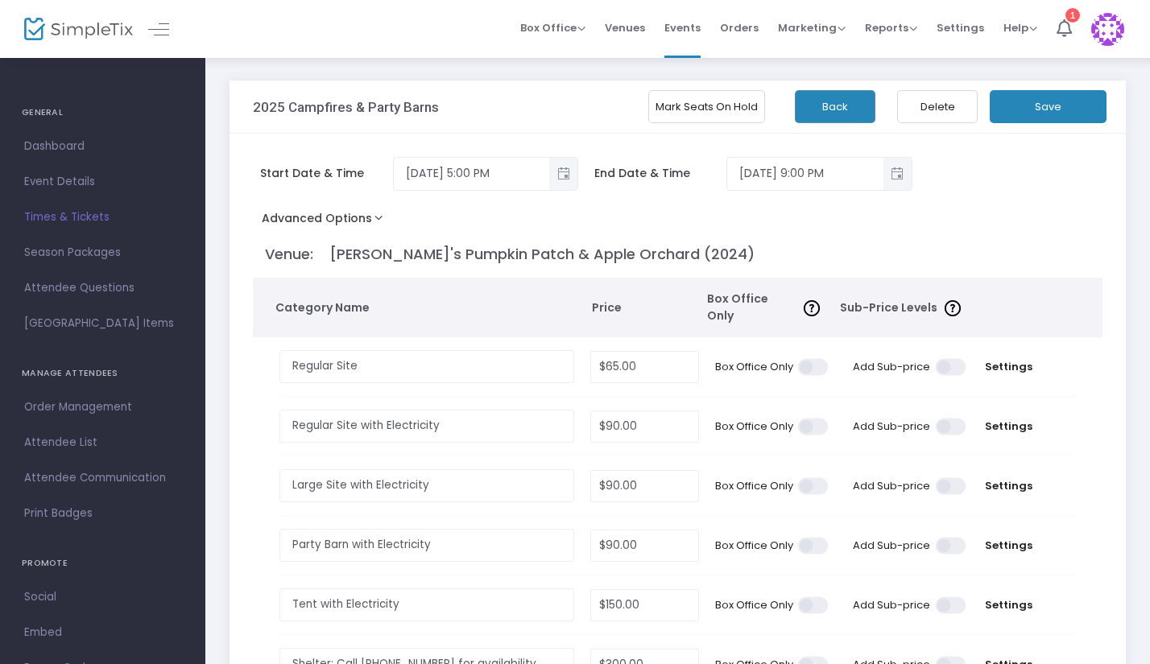
click at [1016, 108] on button "Save" at bounding box center [1048, 106] width 117 height 33
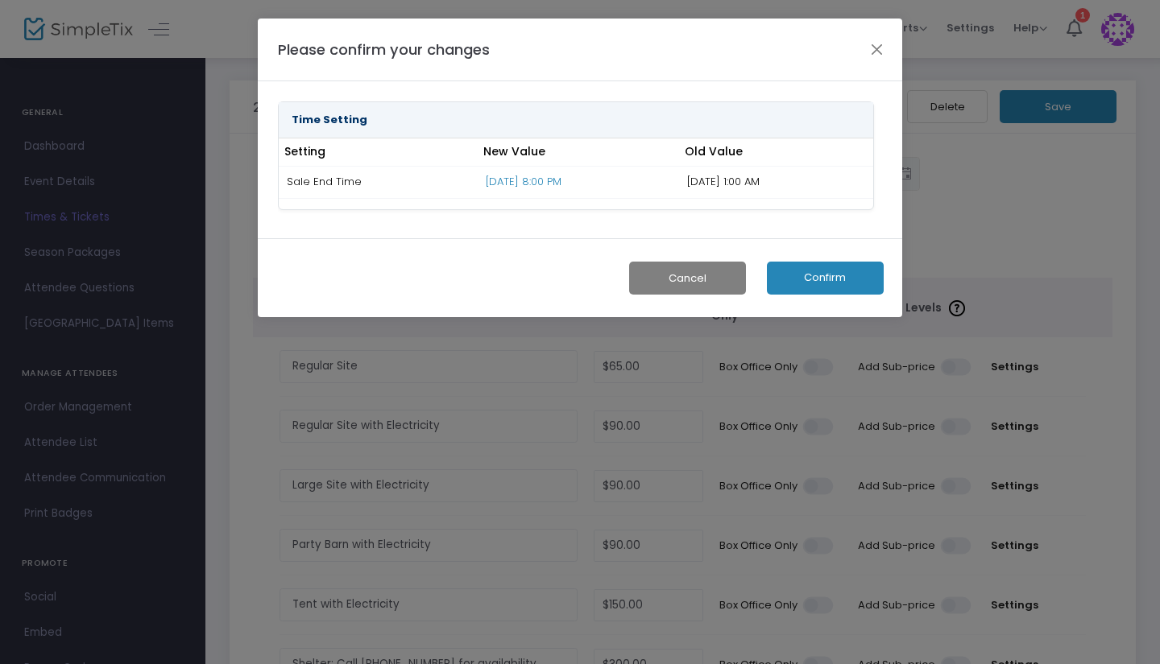
click at [841, 275] on button "Confirm" at bounding box center [825, 278] width 117 height 33
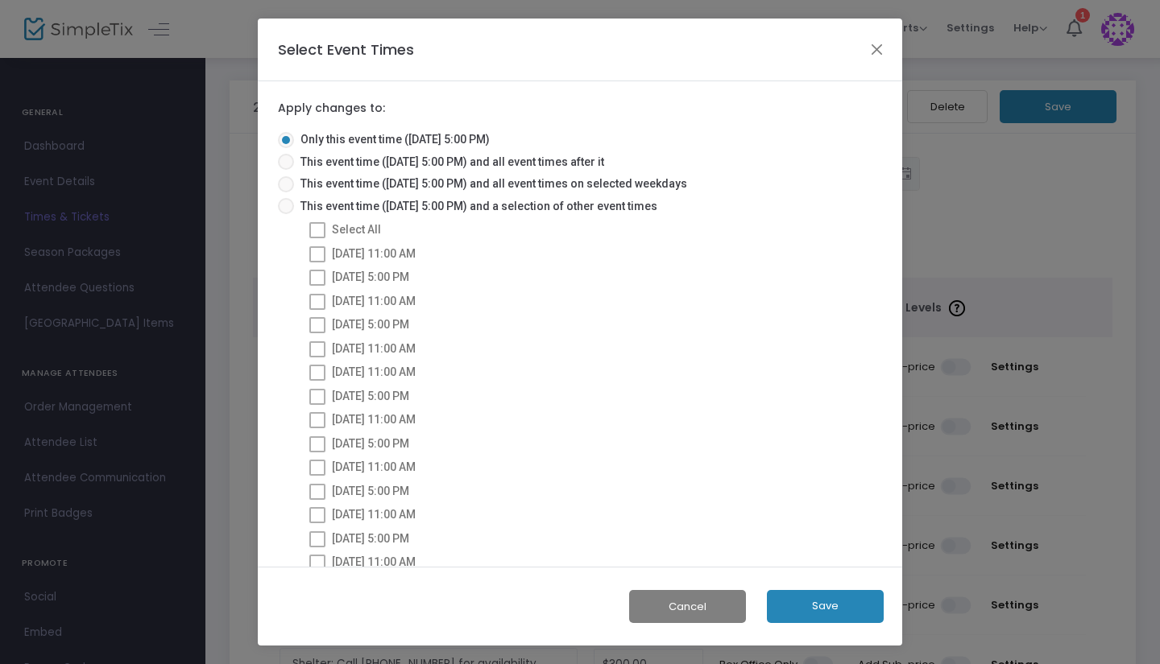
click at [830, 610] on button "Save" at bounding box center [825, 606] width 117 height 33
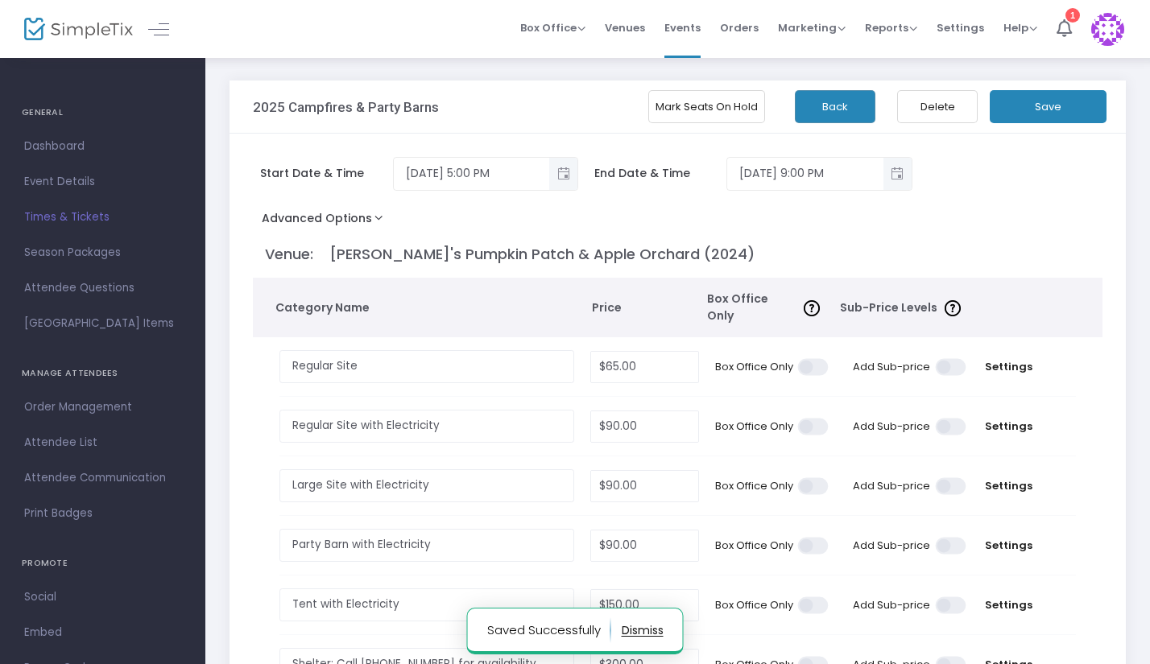
click at [817, 113] on button "Back" at bounding box center [835, 106] width 81 height 33
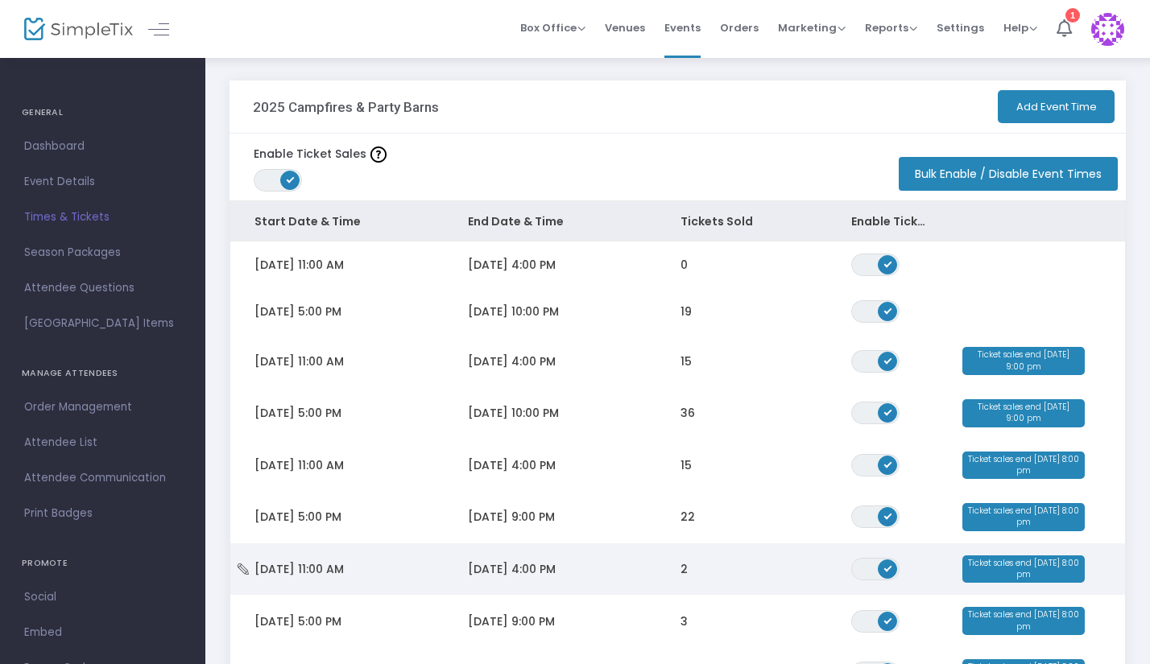
click at [1062, 577] on span "Ticket sales end Sep 20 8:00 pm" at bounding box center [1023, 570] width 122 height 28
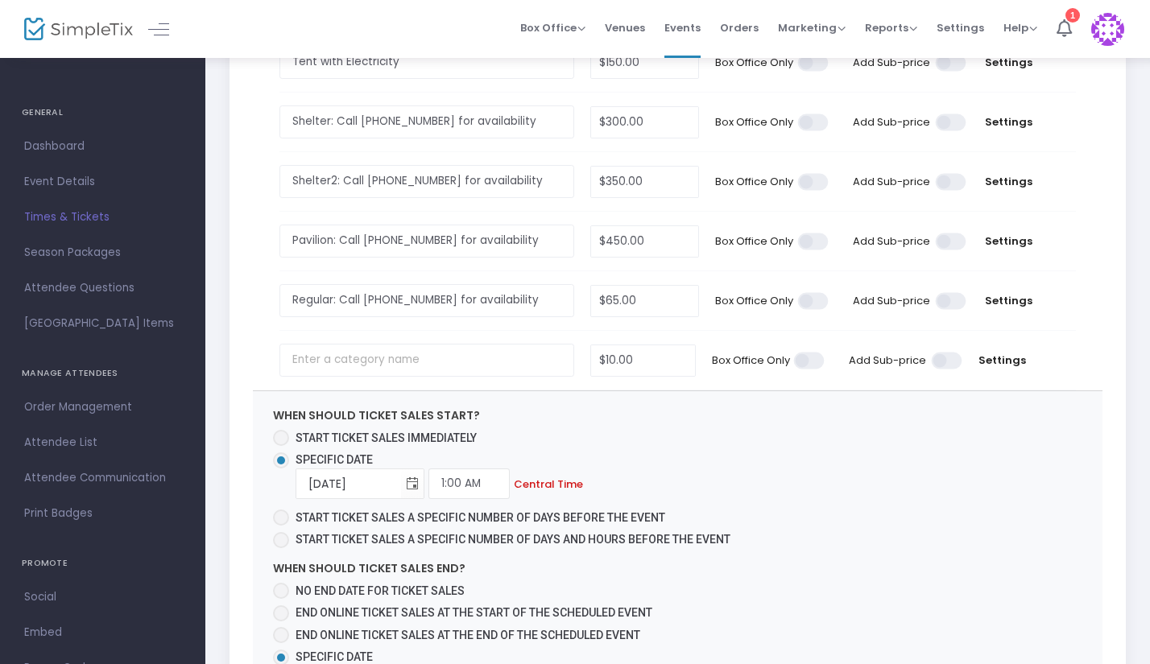
scroll to position [805, 0]
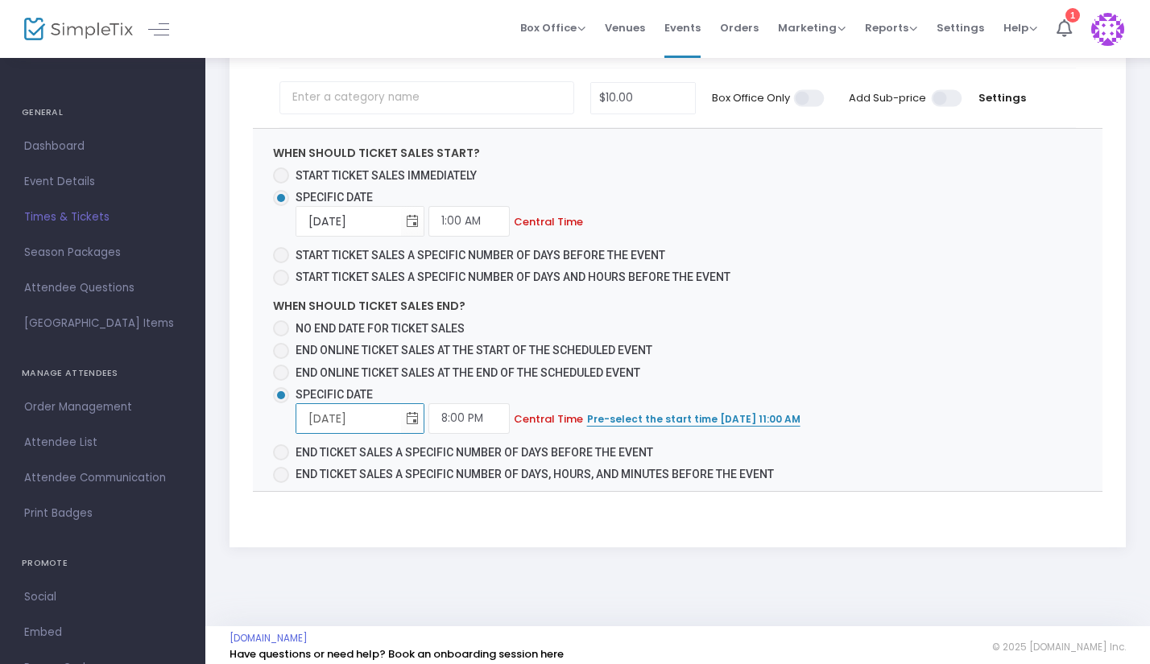
click at [331, 413] on input "9/20/2025" at bounding box center [348, 419] width 105 height 33
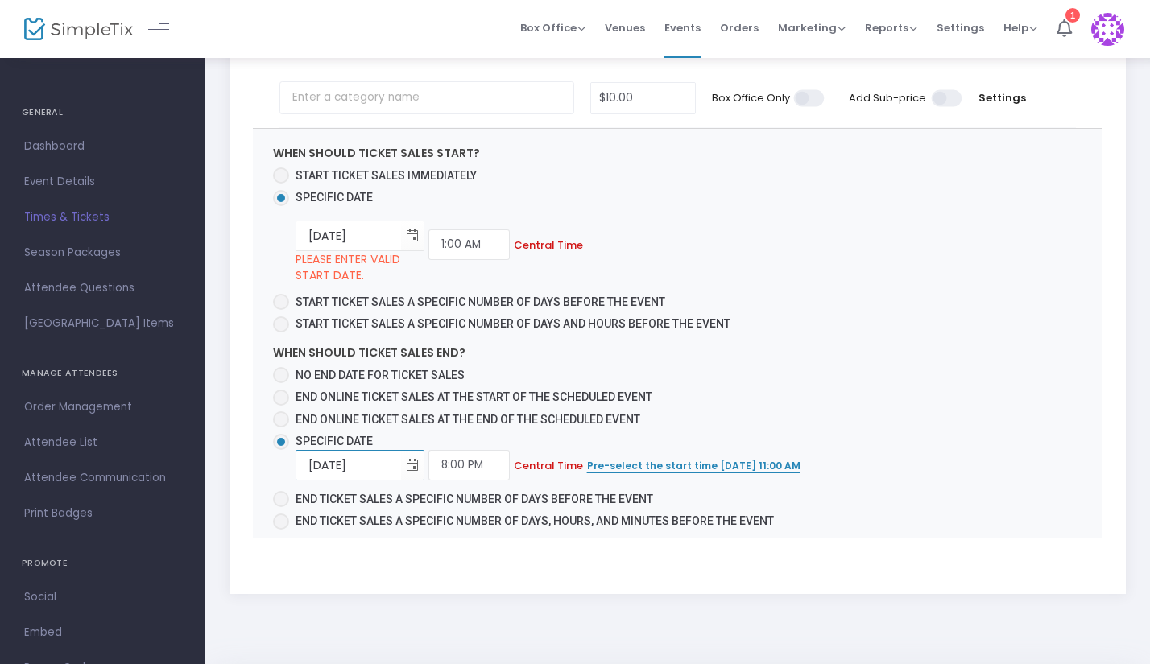
type input "9/21/2025"
click at [907, 361] on span "When should ticket sales start? Start ticket sales immediately Specific Date 7/…" at bounding box center [678, 333] width 850 height 409
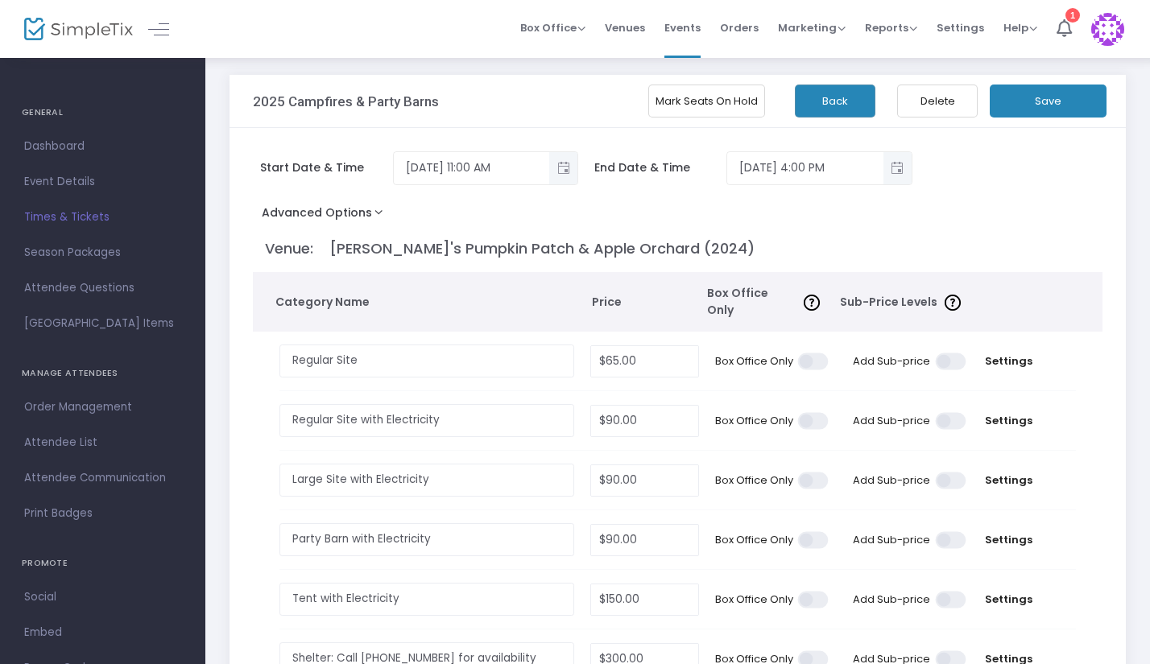
scroll to position [0, 0]
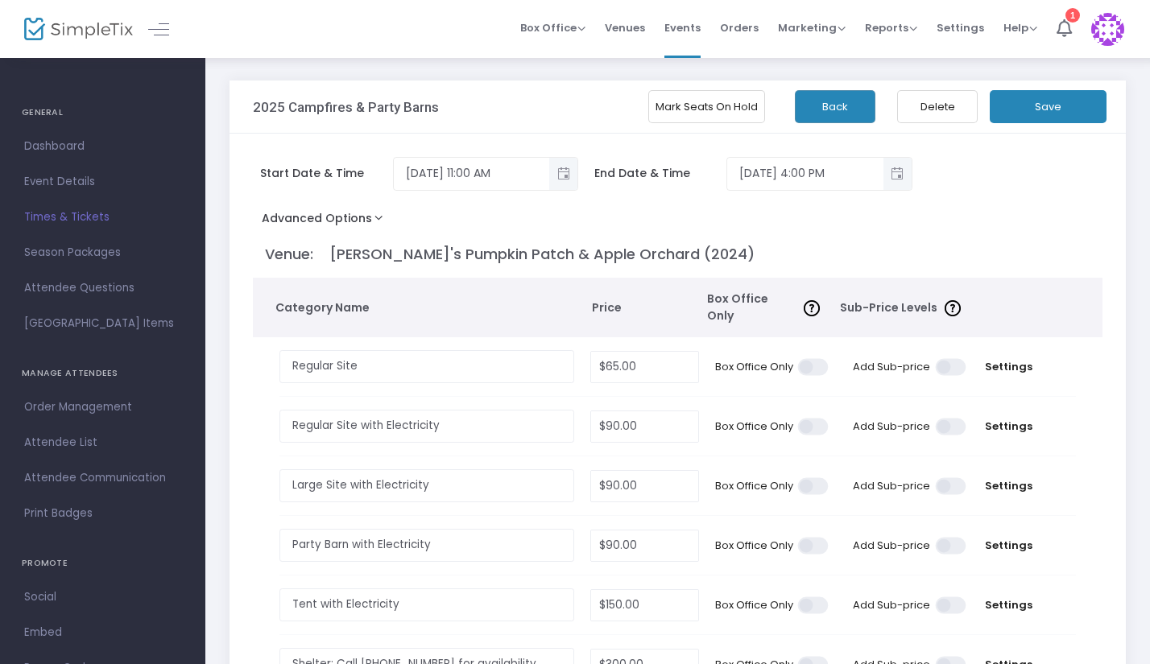
click at [1020, 121] on button "Save" at bounding box center [1048, 106] width 117 height 33
click at [1040, 103] on button "Save" at bounding box center [1048, 106] width 117 height 33
click at [862, 110] on button "Back" at bounding box center [835, 106] width 81 height 33
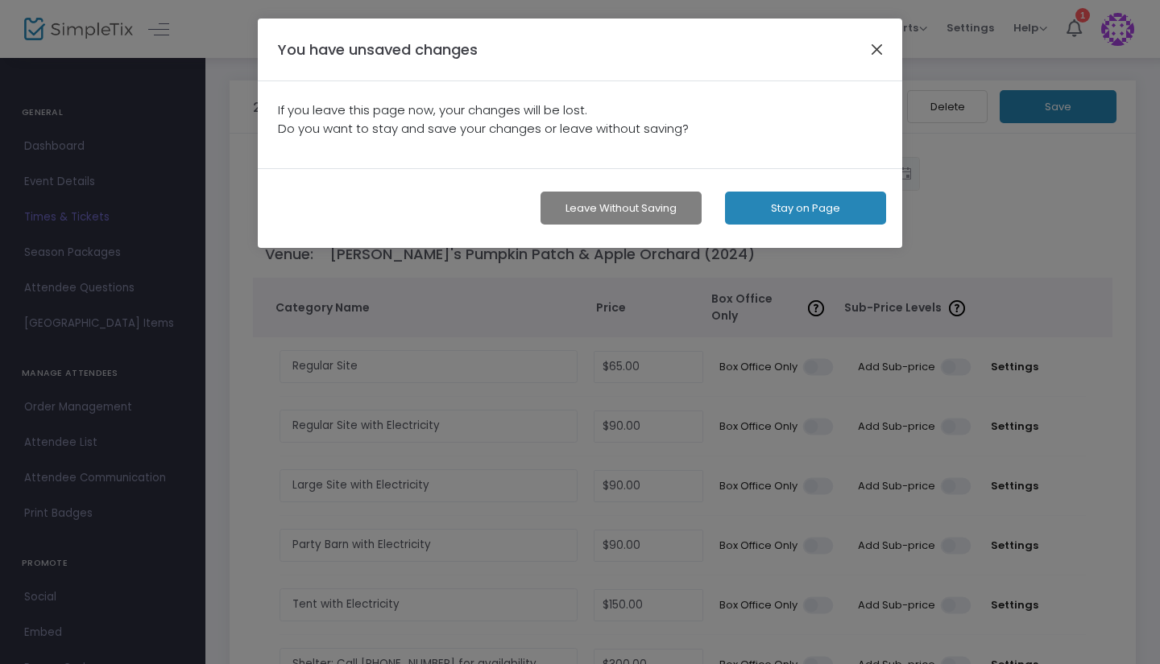
drag, startPoint x: 883, startPoint y: 38, endPoint x: 871, endPoint y: 44, distance: 13.0
click at [882, 38] on div "You have unsaved changes" at bounding box center [580, 50] width 644 height 63
click at [870, 44] on button "button" at bounding box center [876, 49] width 21 height 21
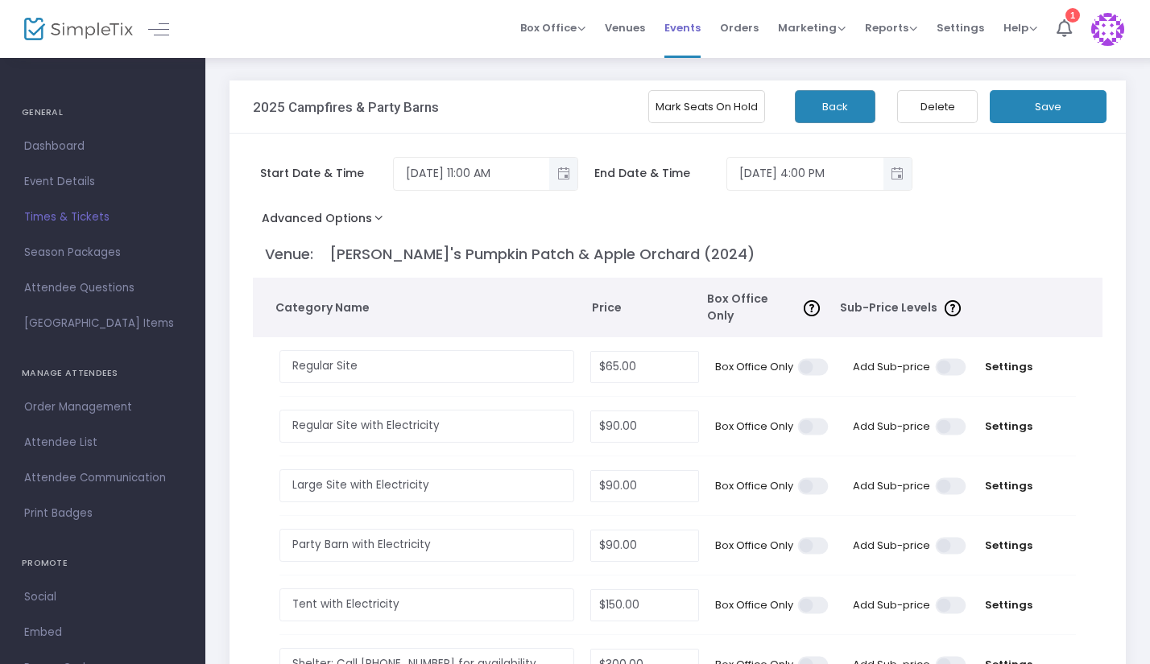
click at [686, 37] on span "Events" at bounding box center [682, 27] width 36 height 41
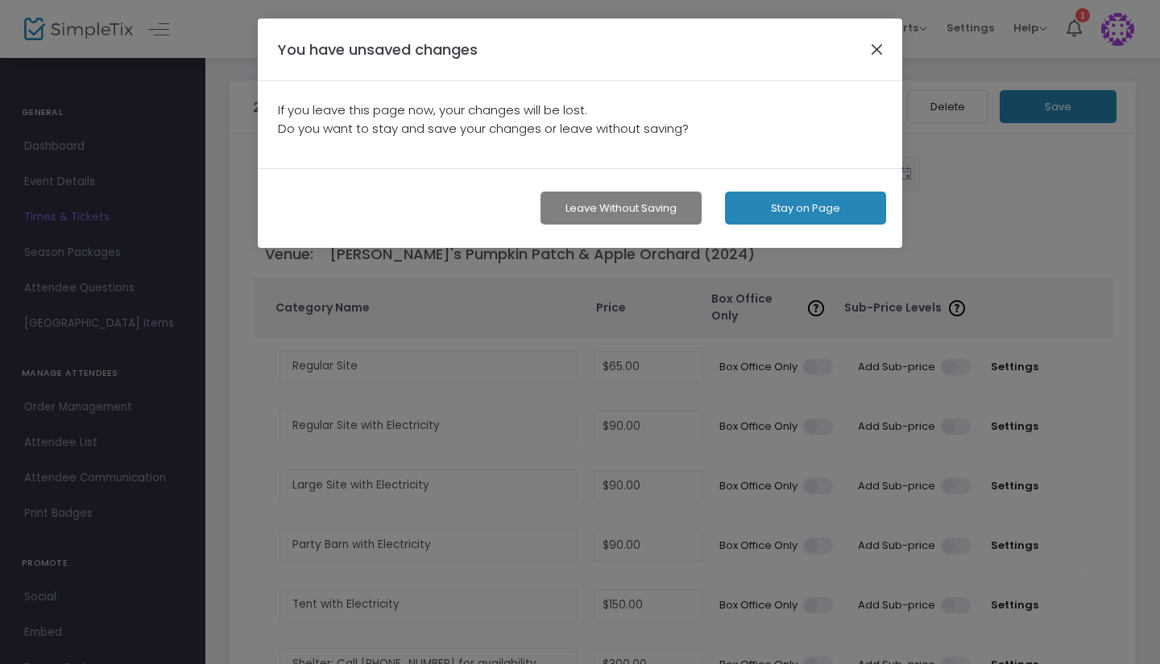
click at [879, 45] on button "button" at bounding box center [876, 49] width 21 height 21
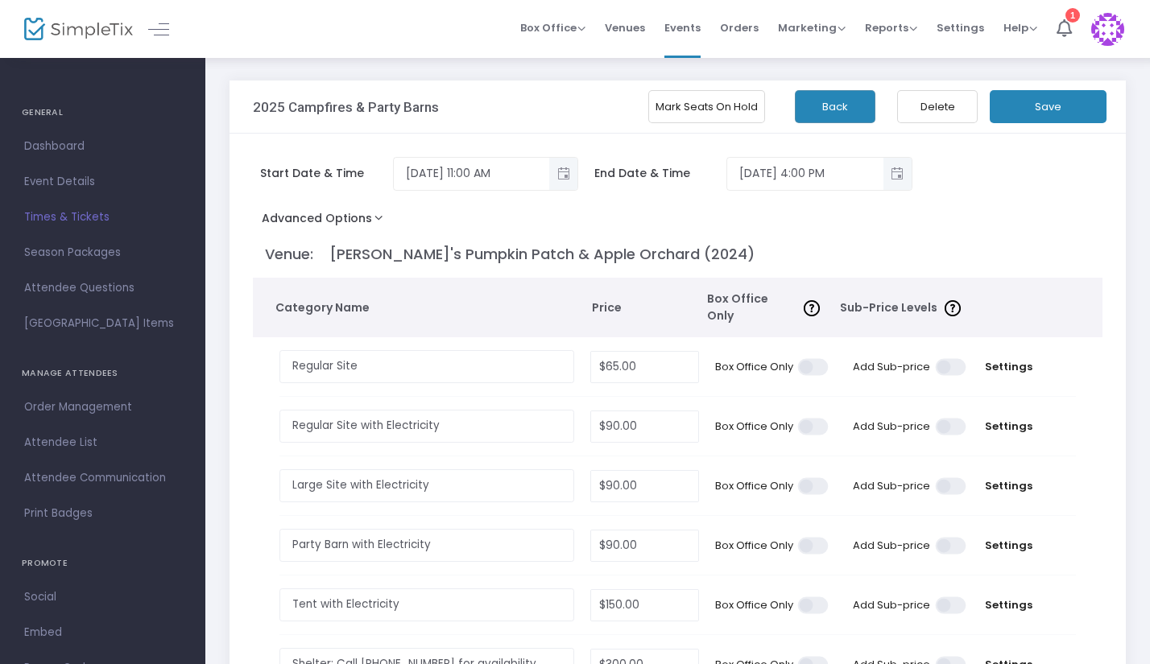
click at [81, 218] on span "Times & Tickets" at bounding box center [102, 217] width 157 height 21
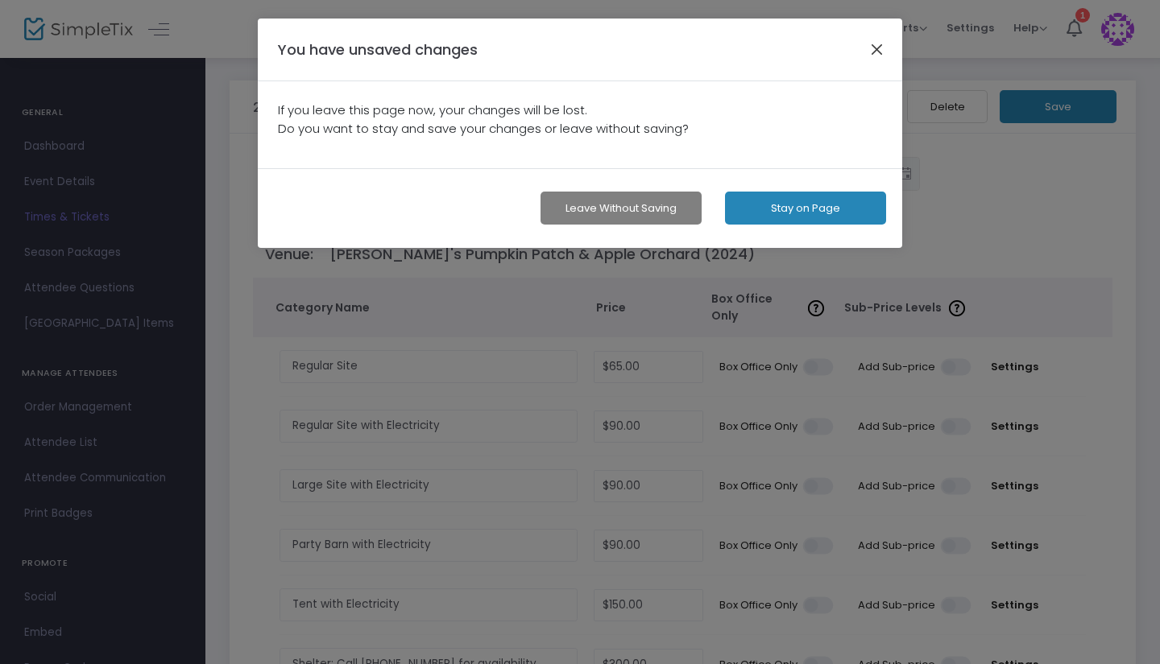
click at [867, 44] on button "button" at bounding box center [876, 49] width 21 height 21
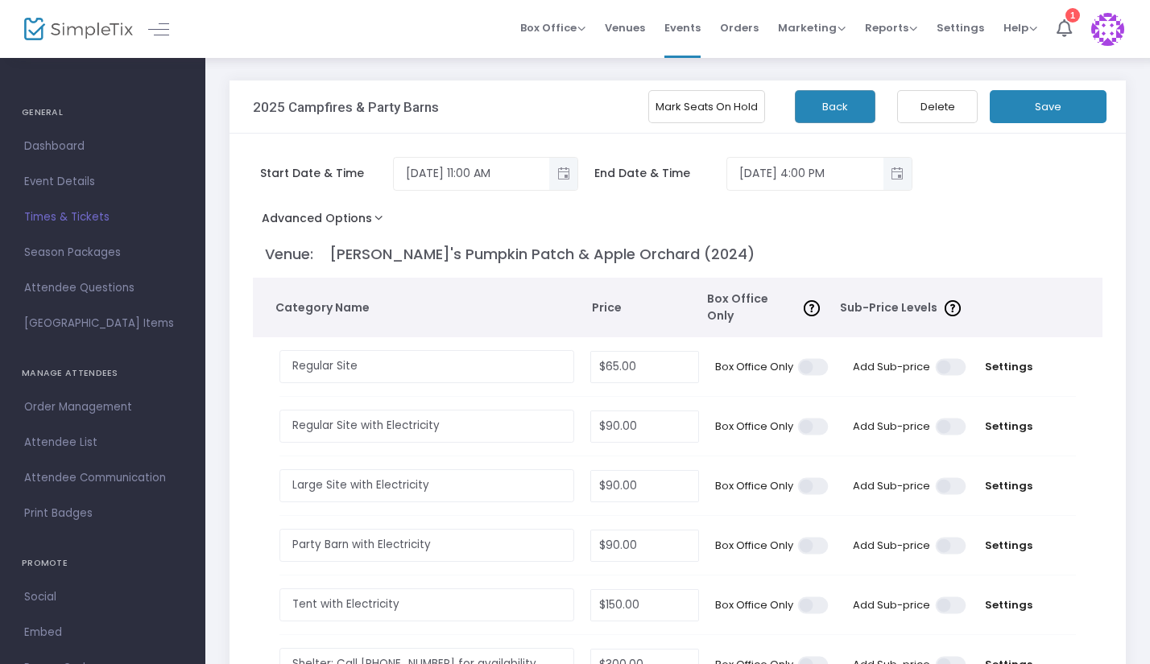
click at [834, 115] on button "Back" at bounding box center [835, 106] width 81 height 33
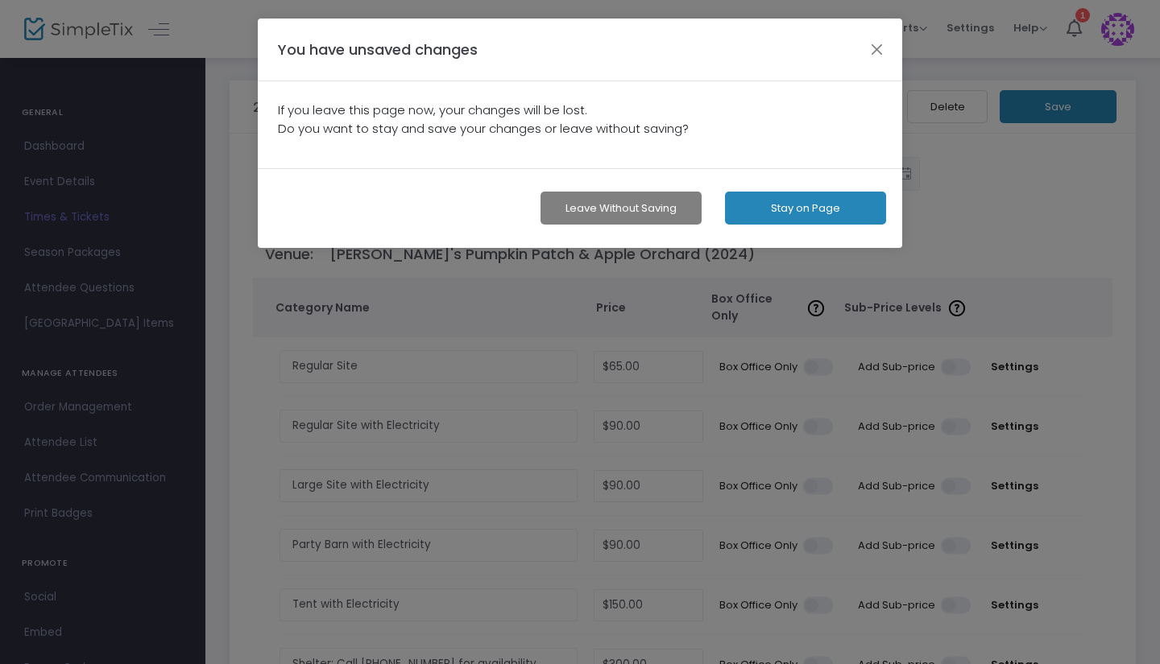
click at [623, 212] on button "Leave without Saving" at bounding box center [620, 208] width 161 height 33
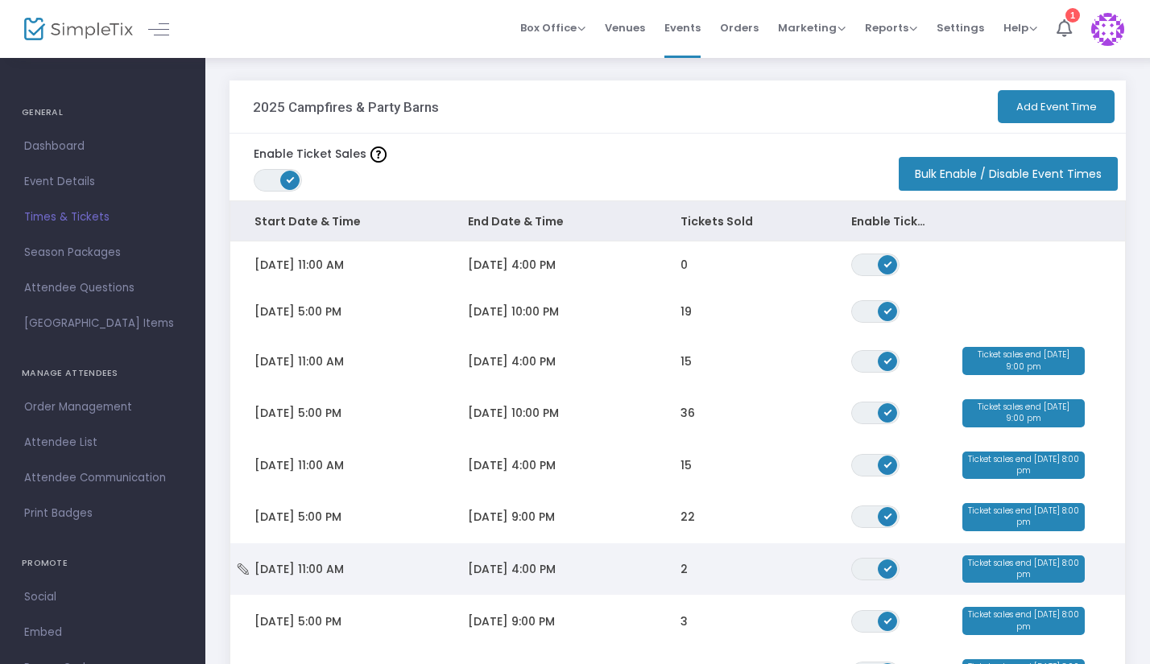
scroll to position [161, 0]
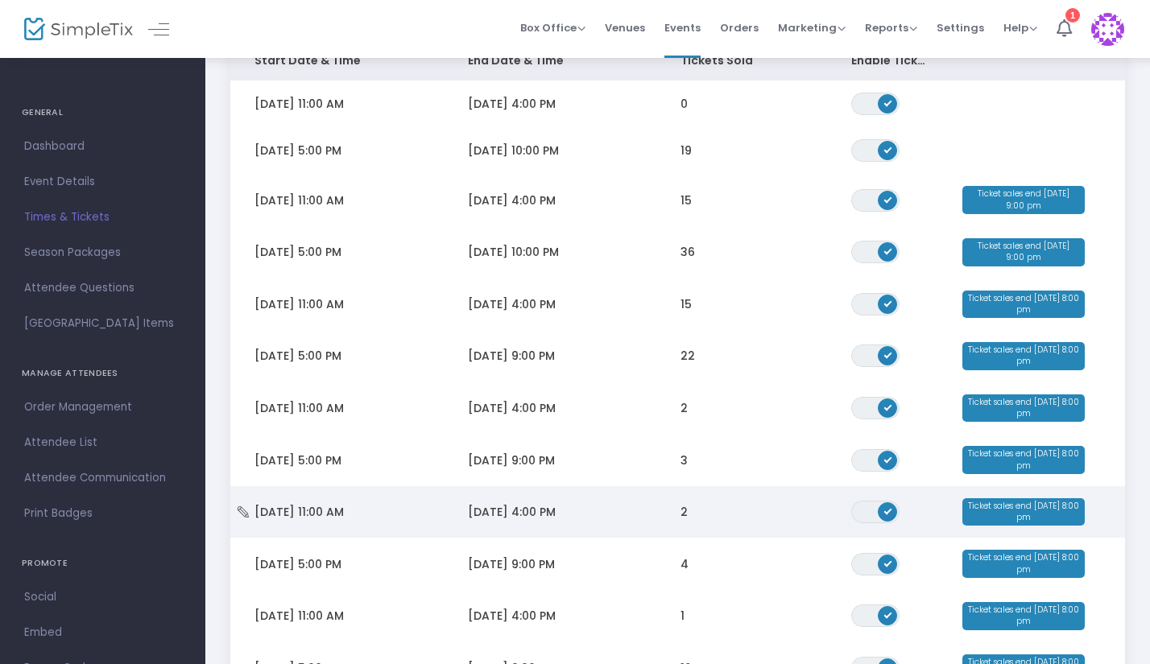
click at [239, 513] on icon "Data table" at bounding box center [243, 511] width 16 height 11
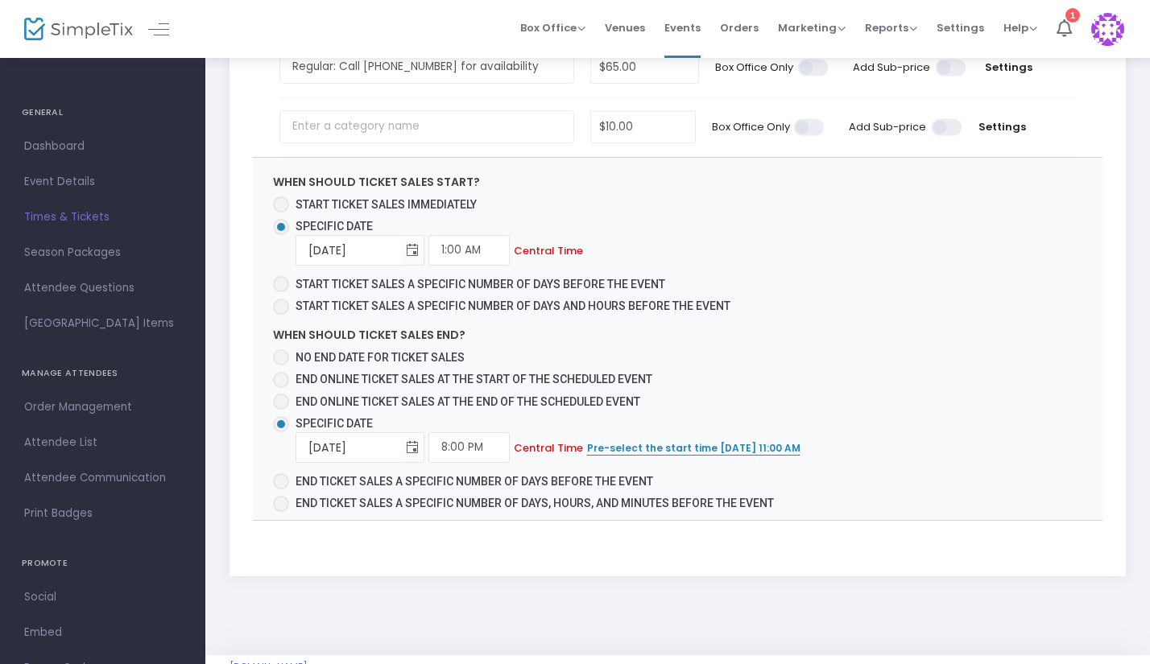
scroll to position [807, 0]
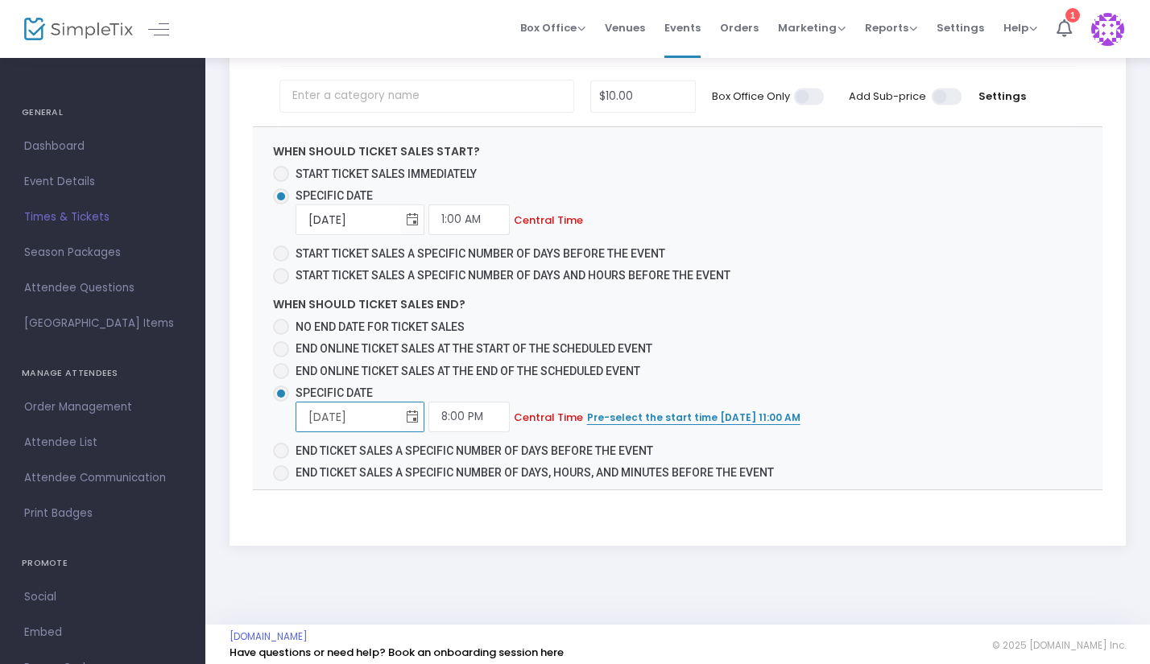
click at [332, 407] on input "9/20/2025" at bounding box center [348, 417] width 105 height 33
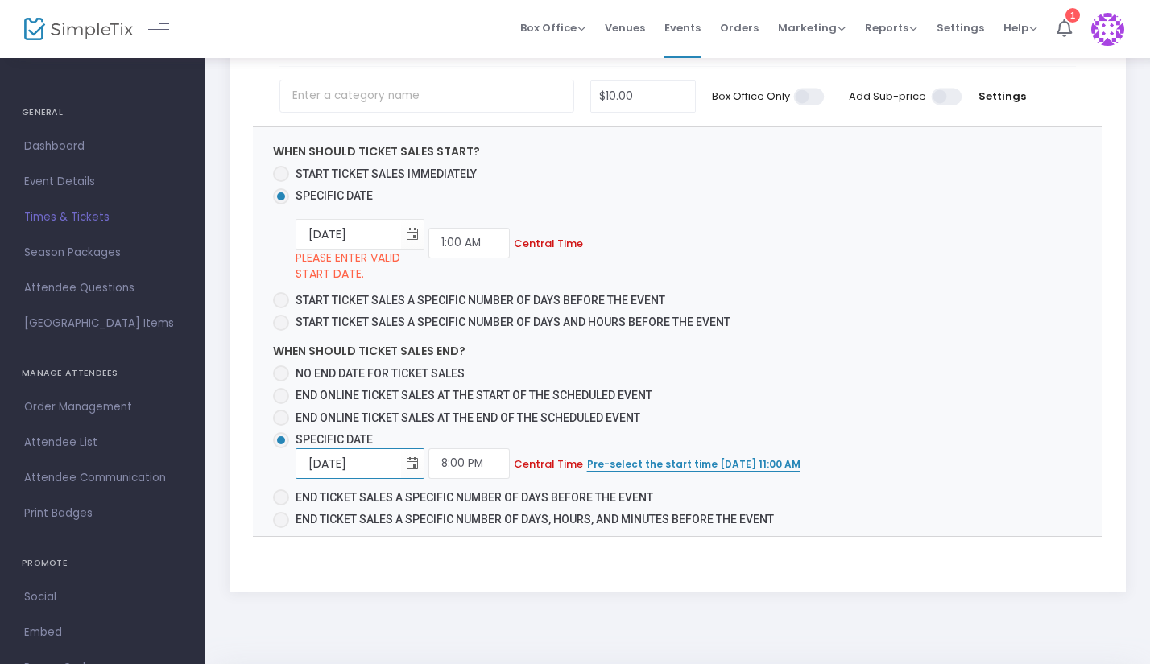
type input "9/22/2025"
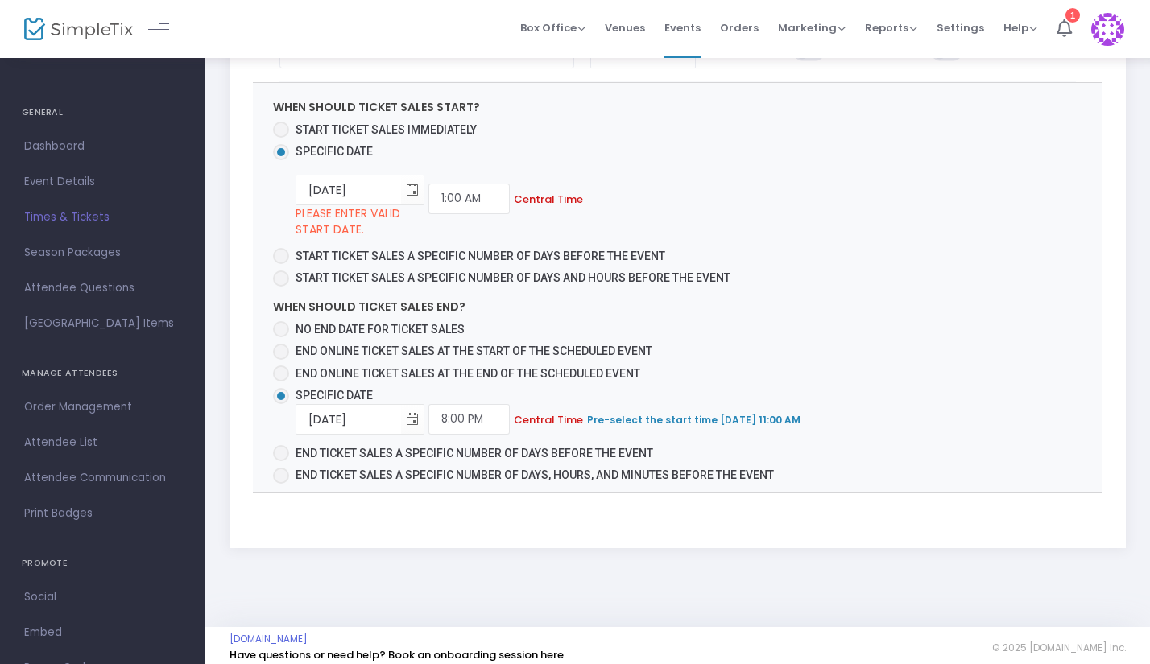
scroll to position [854, 0]
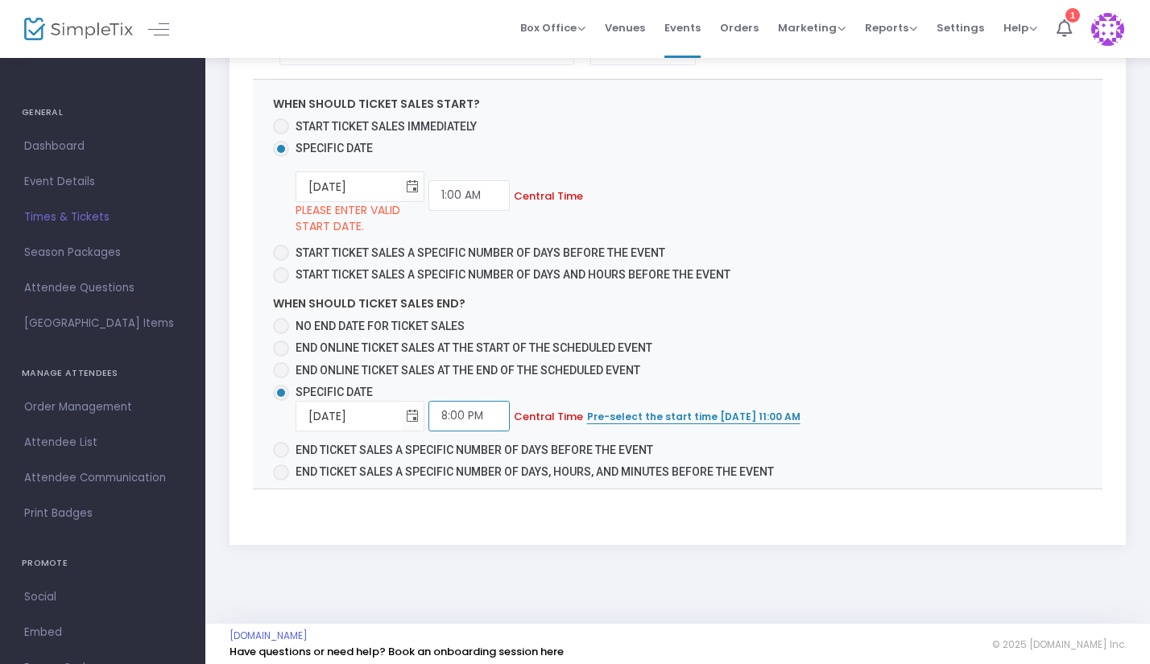
click at [478, 404] on input "8:00 PM" at bounding box center [468, 416] width 81 height 31
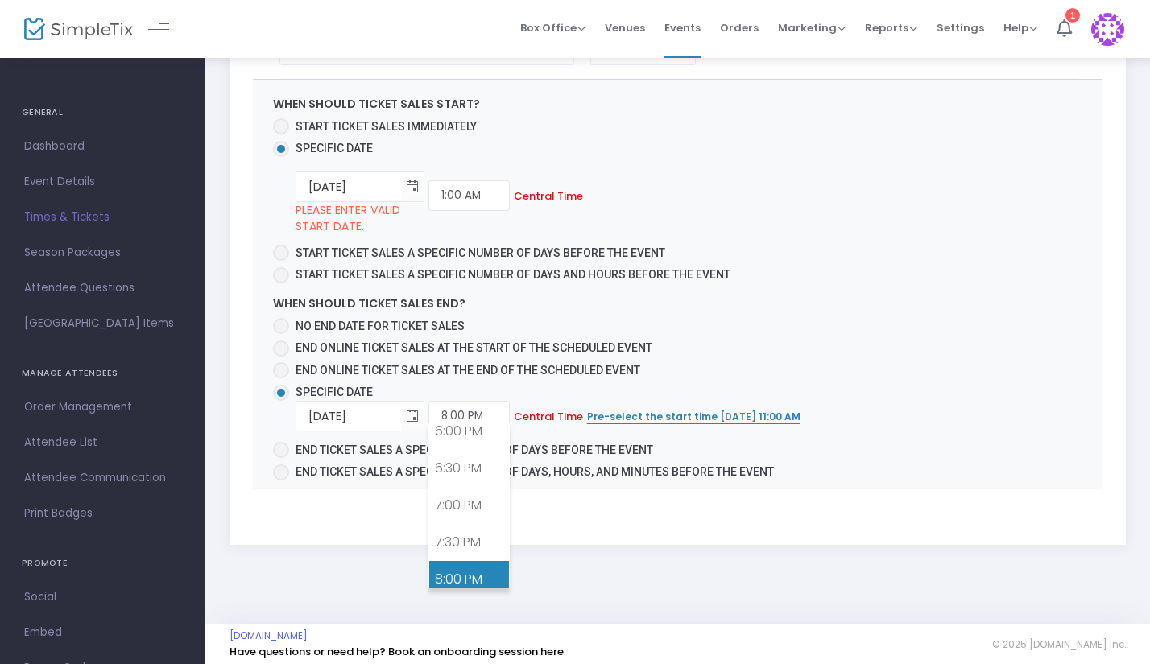
click at [470, 578] on link "8:00 PM" at bounding box center [469, 579] width 80 height 37
click at [913, 333] on span "When should ticket sales start? Start ticket sales immediately Specific Date 7/…" at bounding box center [678, 284] width 850 height 409
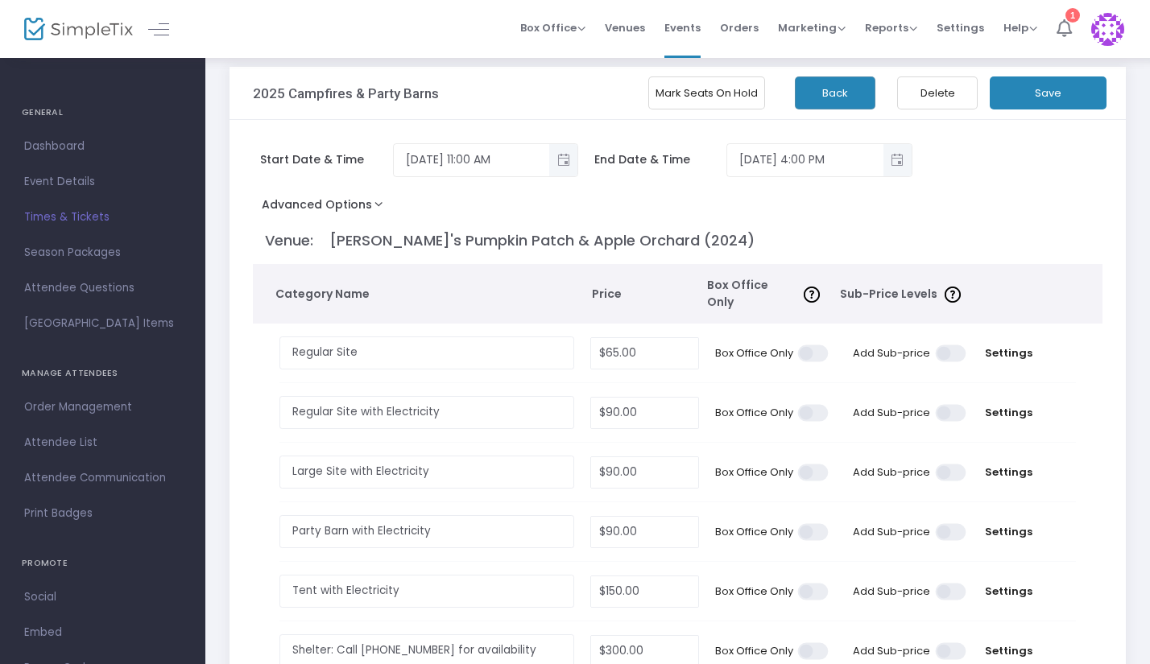
scroll to position [0, 0]
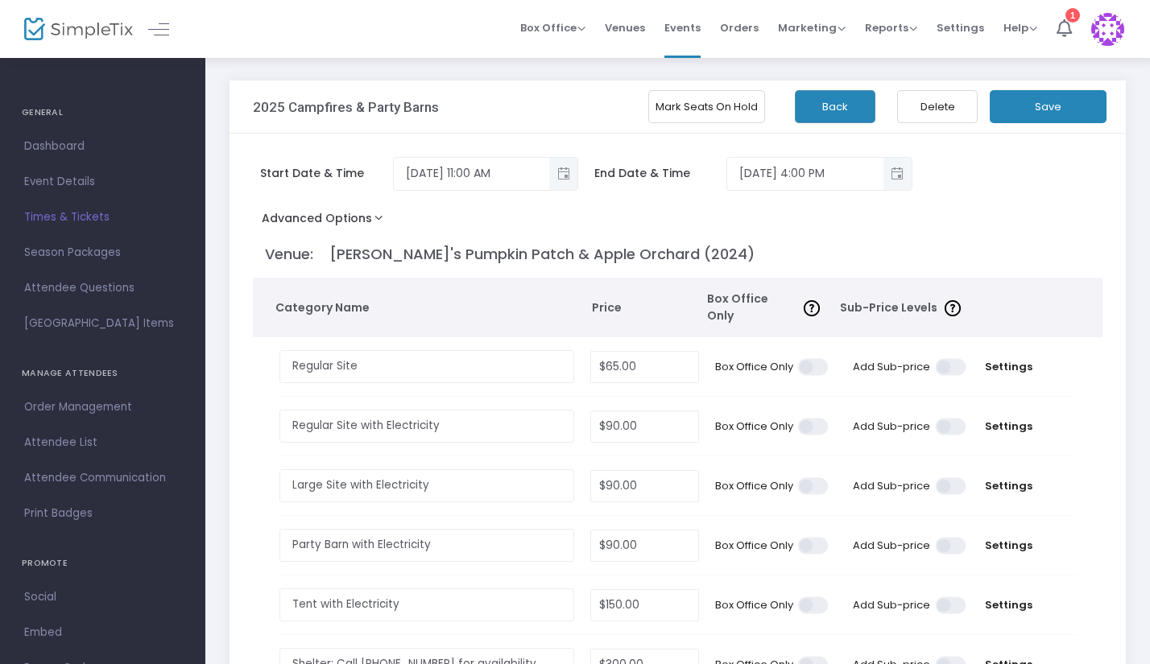
click at [1088, 107] on button "Save" at bounding box center [1048, 106] width 117 height 33
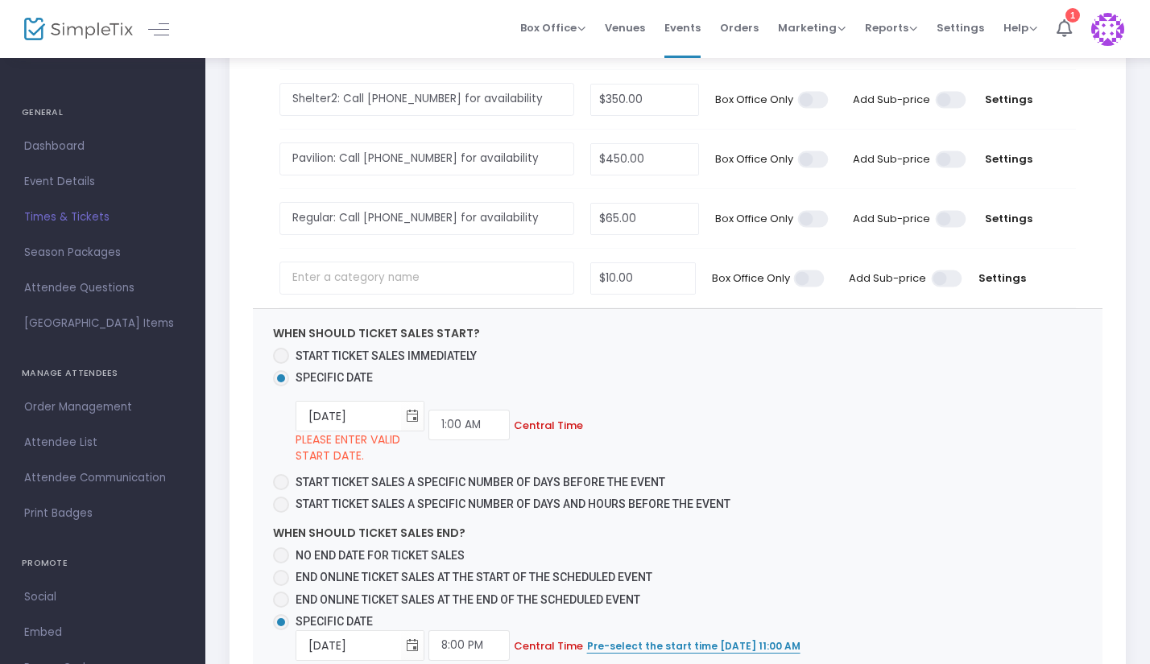
scroll to position [805, 0]
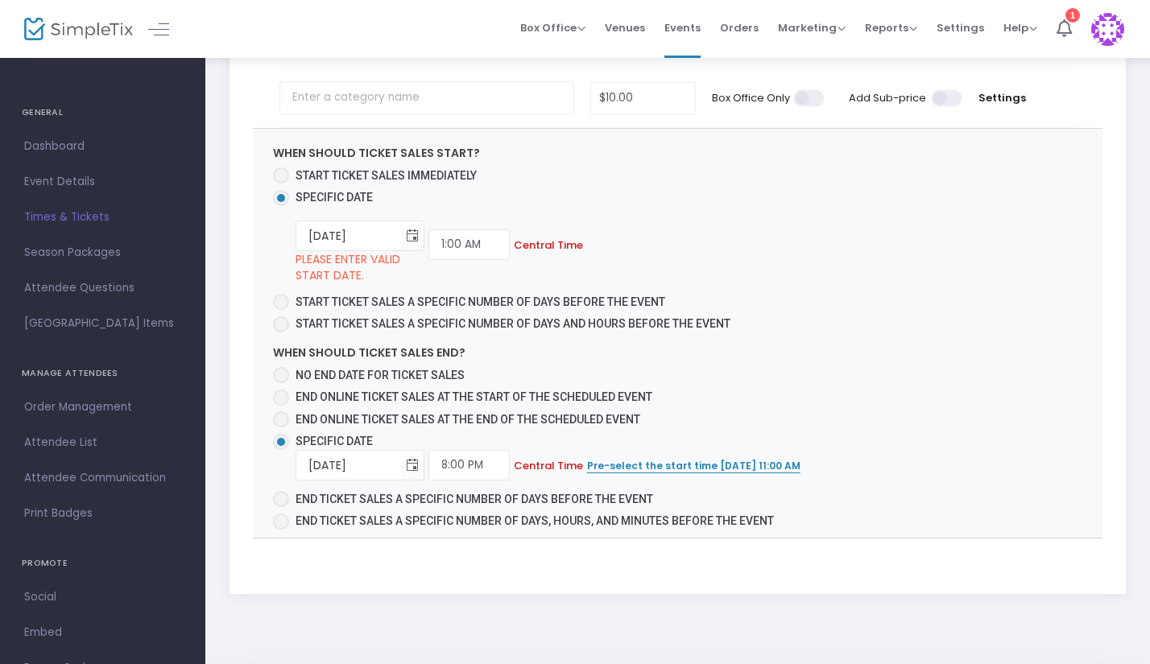
click at [287, 491] on span at bounding box center [281, 499] width 16 height 16
click at [281, 507] on input "End ticket sales a specific number of days before the event" at bounding box center [280, 507] width 1 height 1
radio input "true"
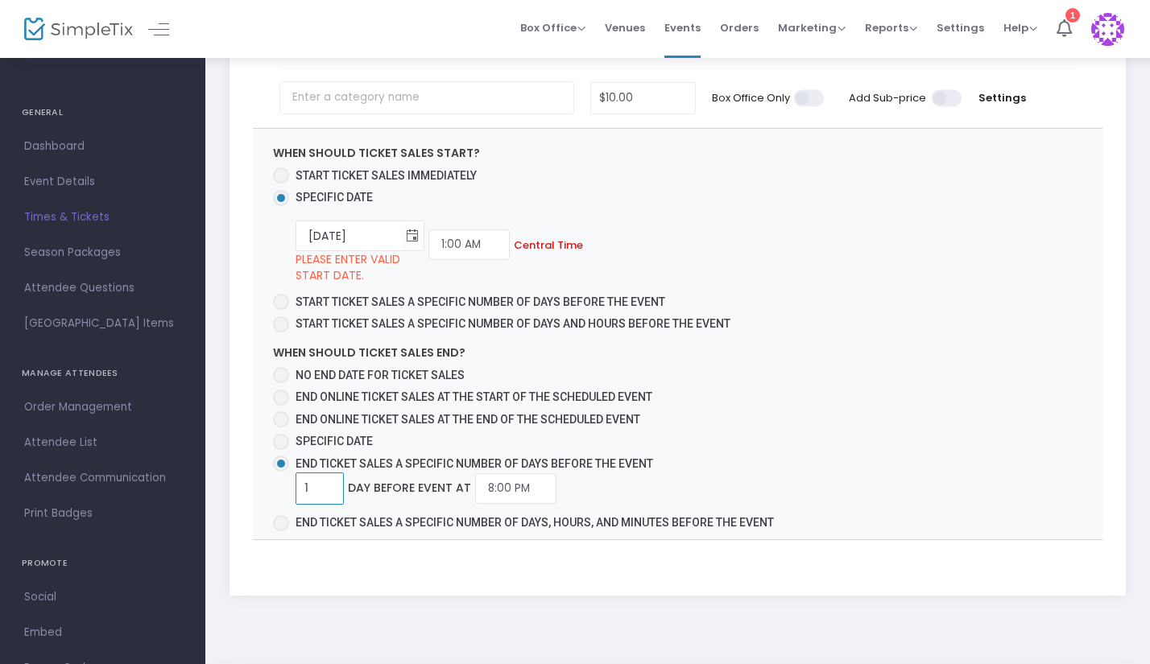
type input "1"
click at [732, 436] on label "Specific Date" at bounding box center [523, 441] width 501 height 17
click at [281, 450] on input "Specific Date" at bounding box center [280, 450] width 1 height 1
radio input "true"
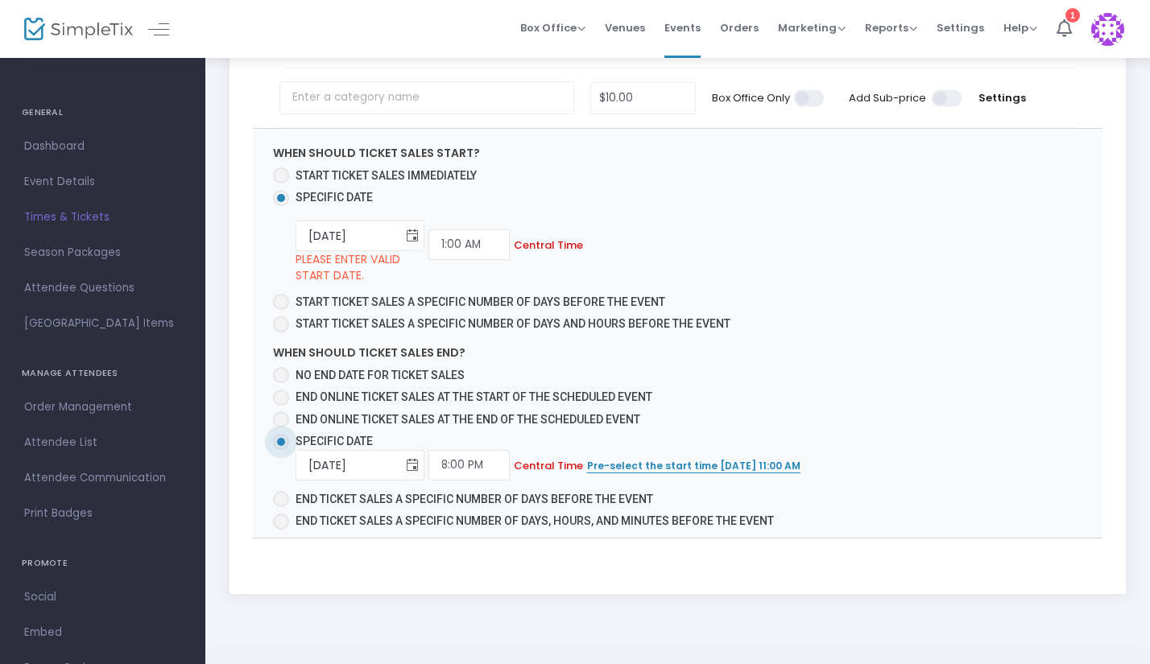
click at [281, 499] on span at bounding box center [281, 499] width 0 height 0
click at [280, 507] on input "End ticket sales a specific number of days before the event" at bounding box center [280, 507] width 1 height 1
radio input "true"
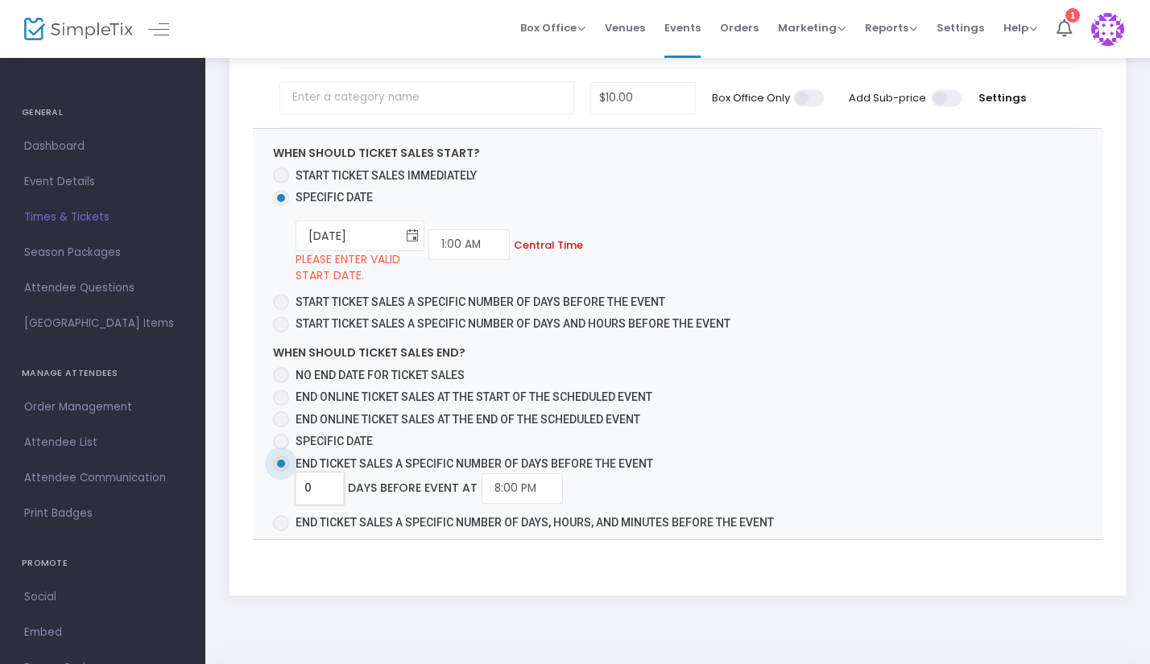
click at [322, 473] on input "0" at bounding box center [319, 488] width 47 height 31
type input "1"
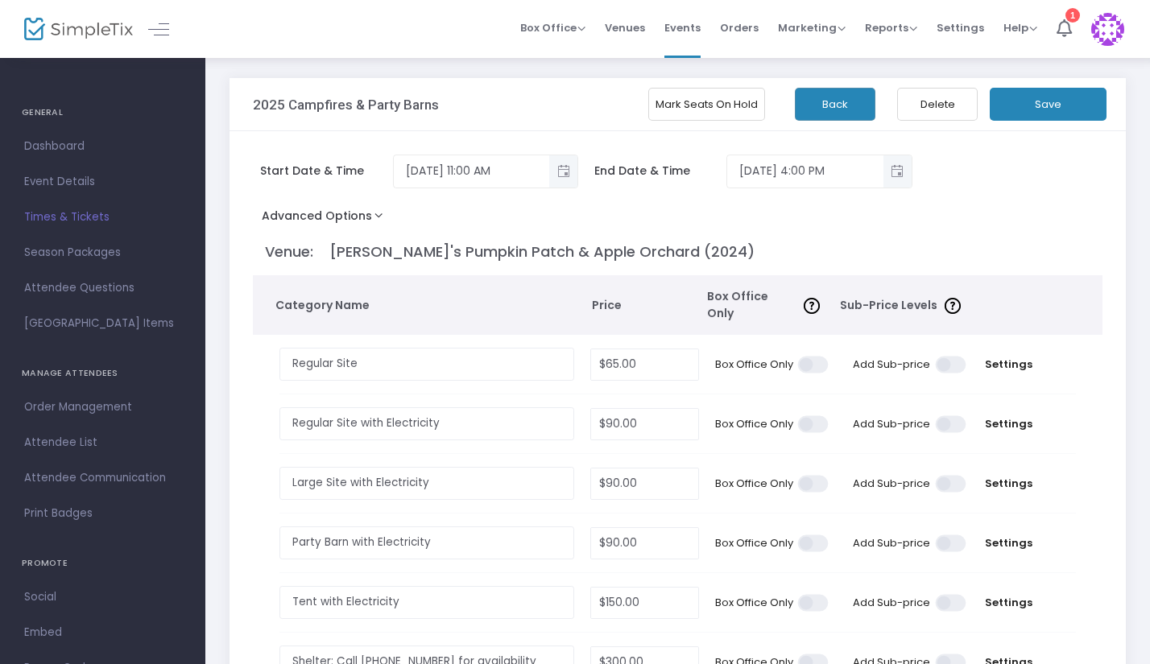
scroll to position [0, 0]
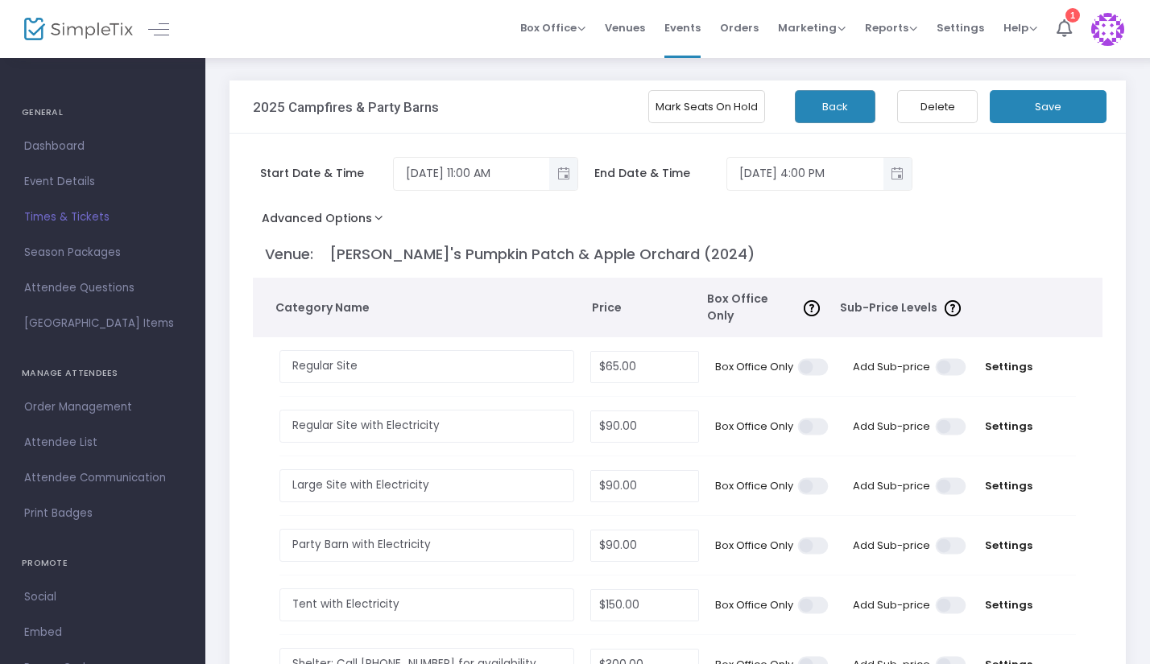
click at [1036, 108] on button "Save" at bounding box center [1048, 106] width 117 height 33
click at [1050, 109] on button "Save" at bounding box center [1048, 106] width 117 height 33
click at [1065, 28] on icon at bounding box center [1063, 28] width 15 height 18
click at [1038, 110] on button "Save" at bounding box center [1048, 106] width 117 height 33
click at [823, 119] on button "Back" at bounding box center [835, 106] width 81 height 33
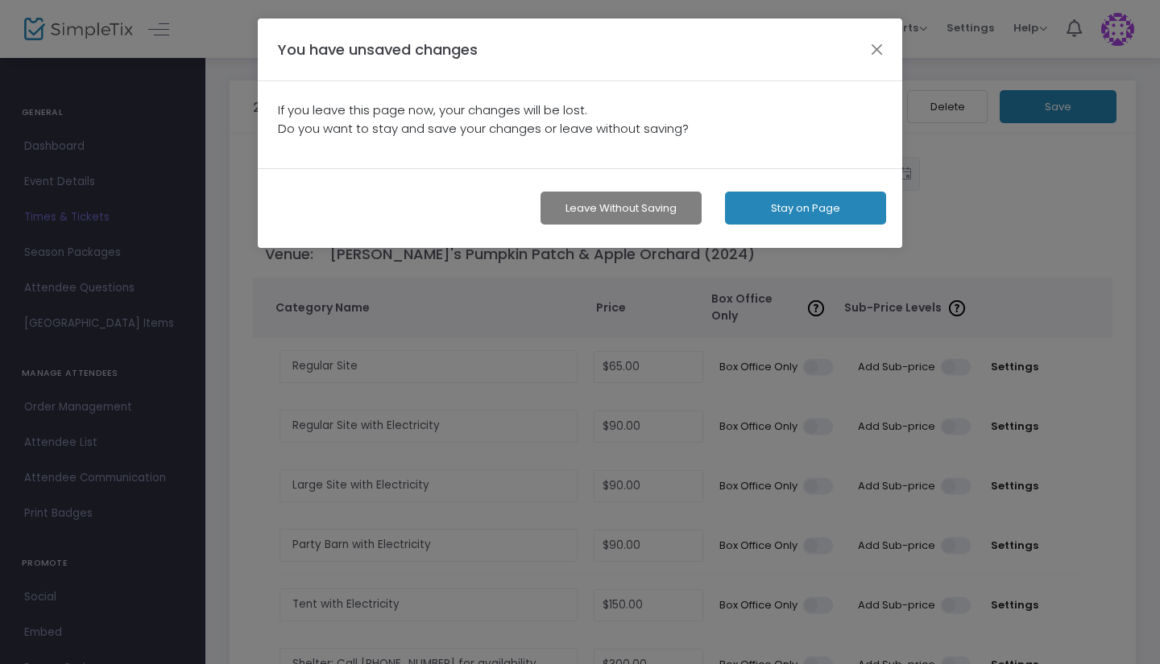
click at [612, 211] on button "Leave without Saving" at bounding box center [620, 208] width 161 height 33
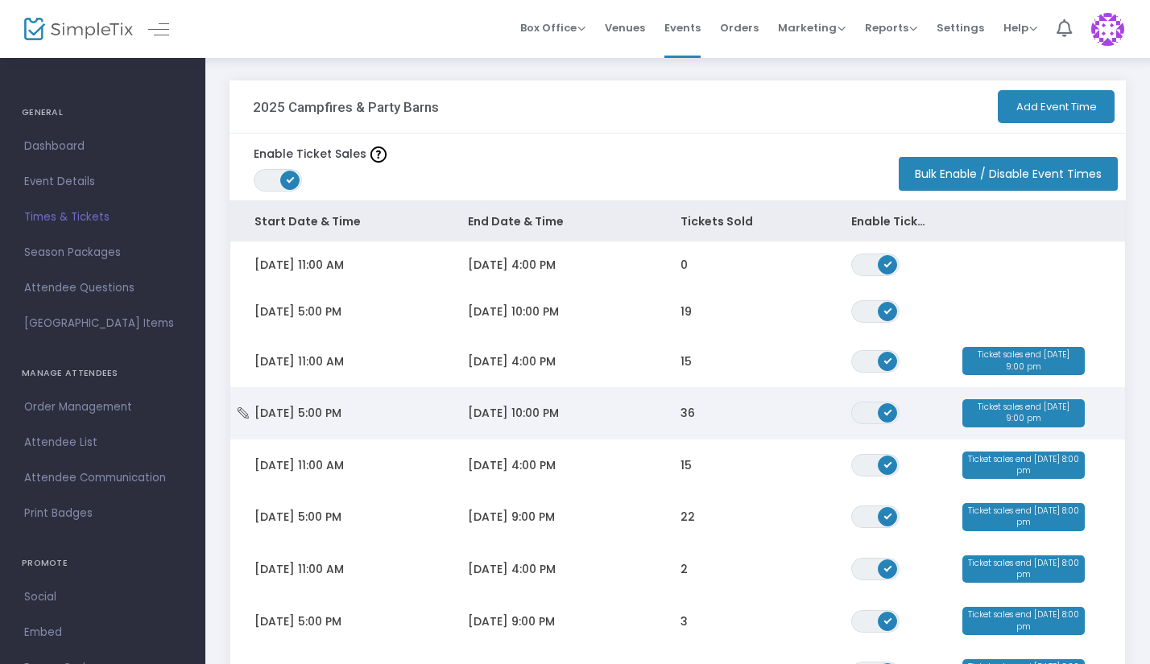
scroll to position [403, 0]
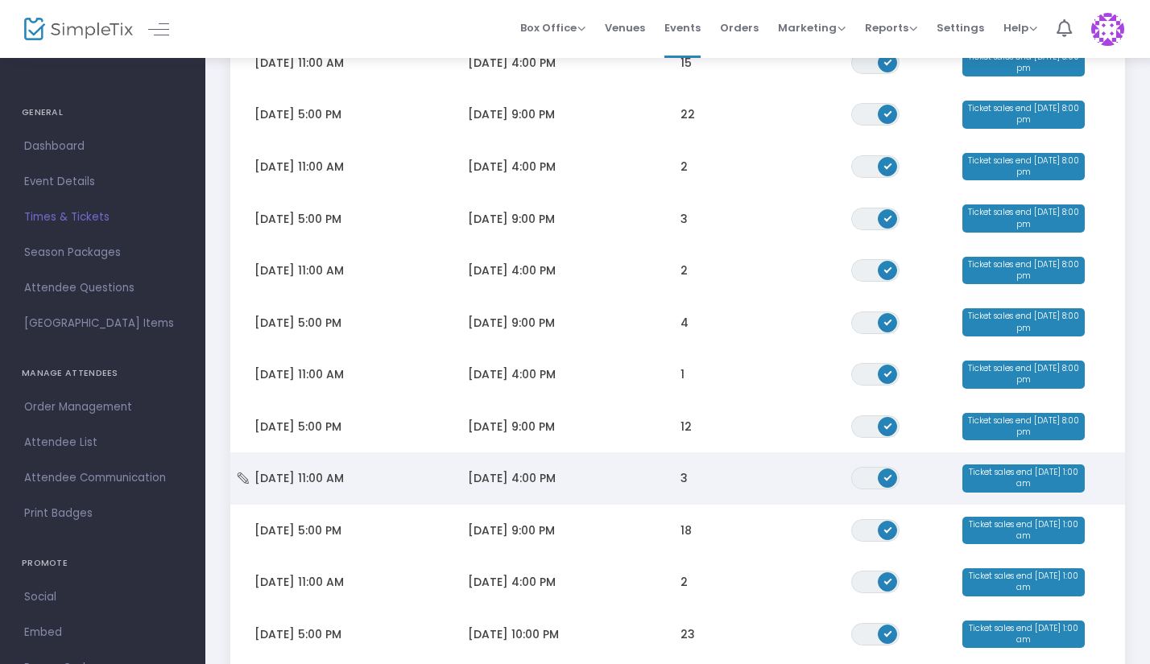
click at [1064, 469] on span "Ticket sales end Sep 24 1:00 am" at bounding box center [1023, 479] width 122 height 28
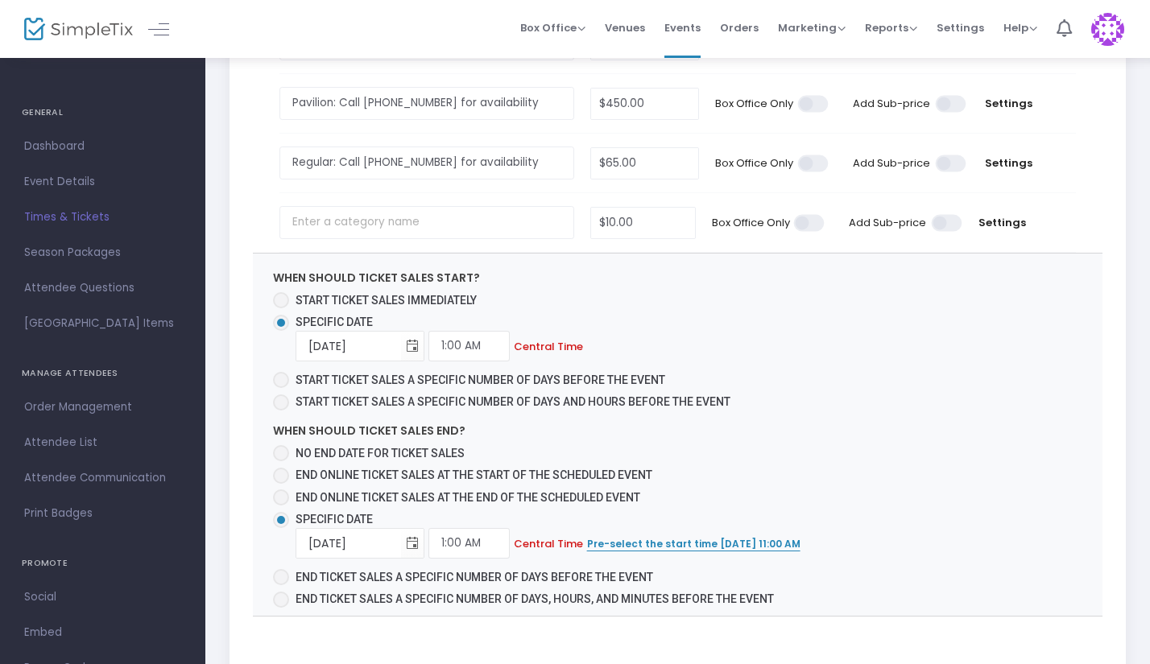
scroll to position [807, 0]
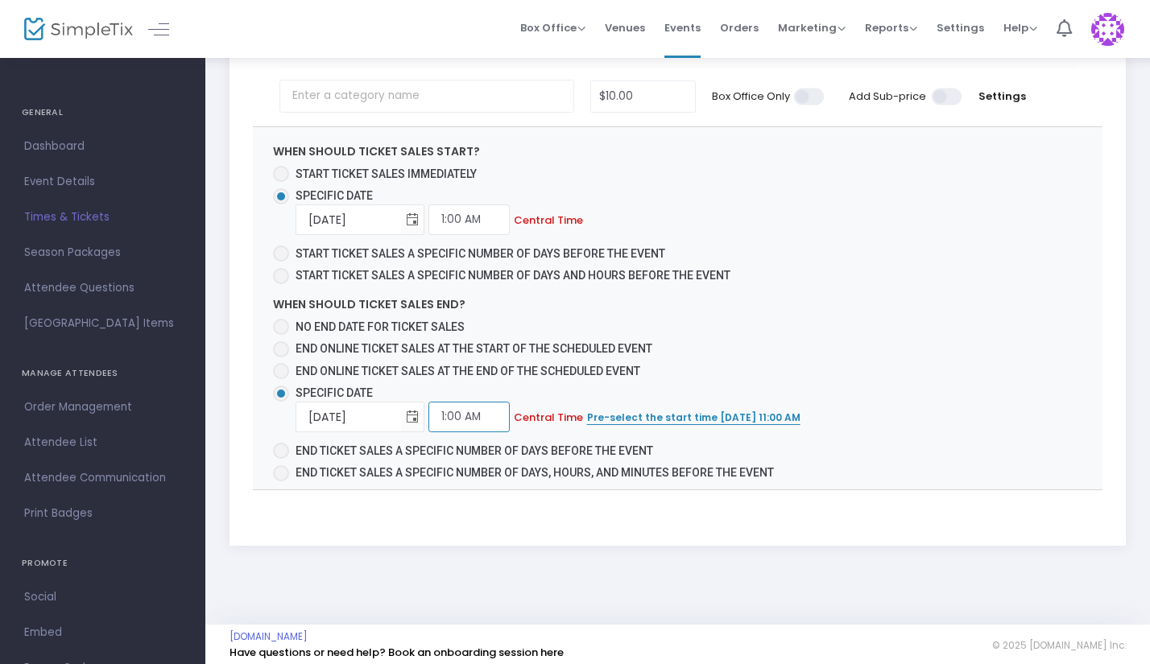
click at [475, 404] on input "1:00 AM" at bounding box center [468, 417] width 81 height 31
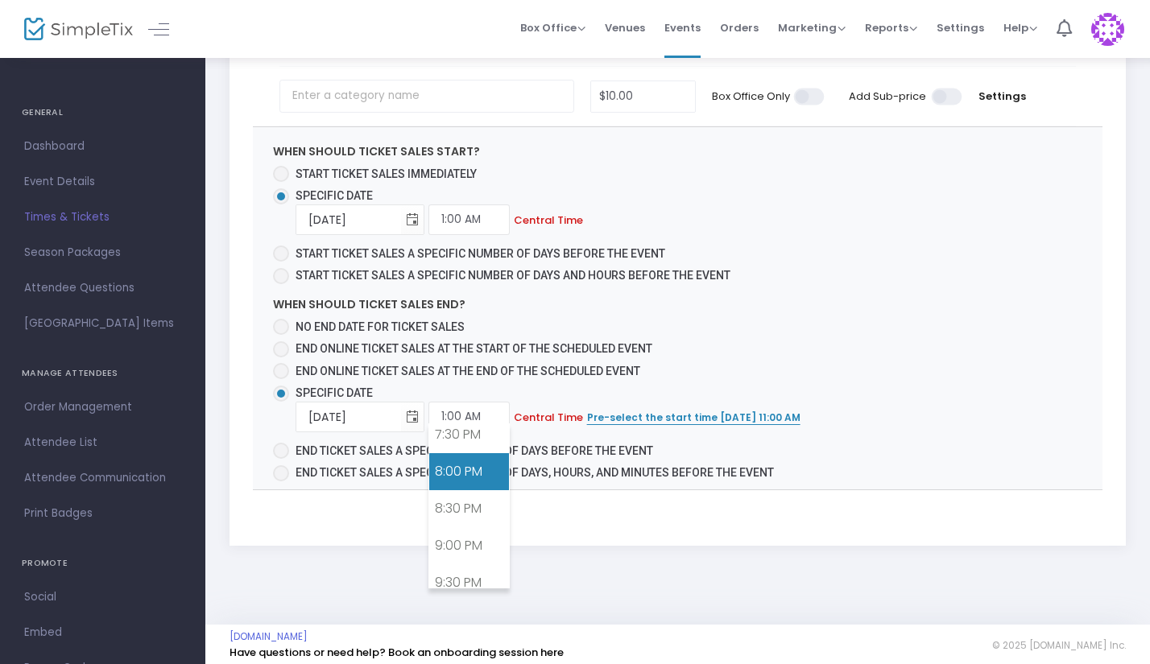
click at [473, 473] on link "8:00 PM" at bounding box center [469, 471] width 80 height 37
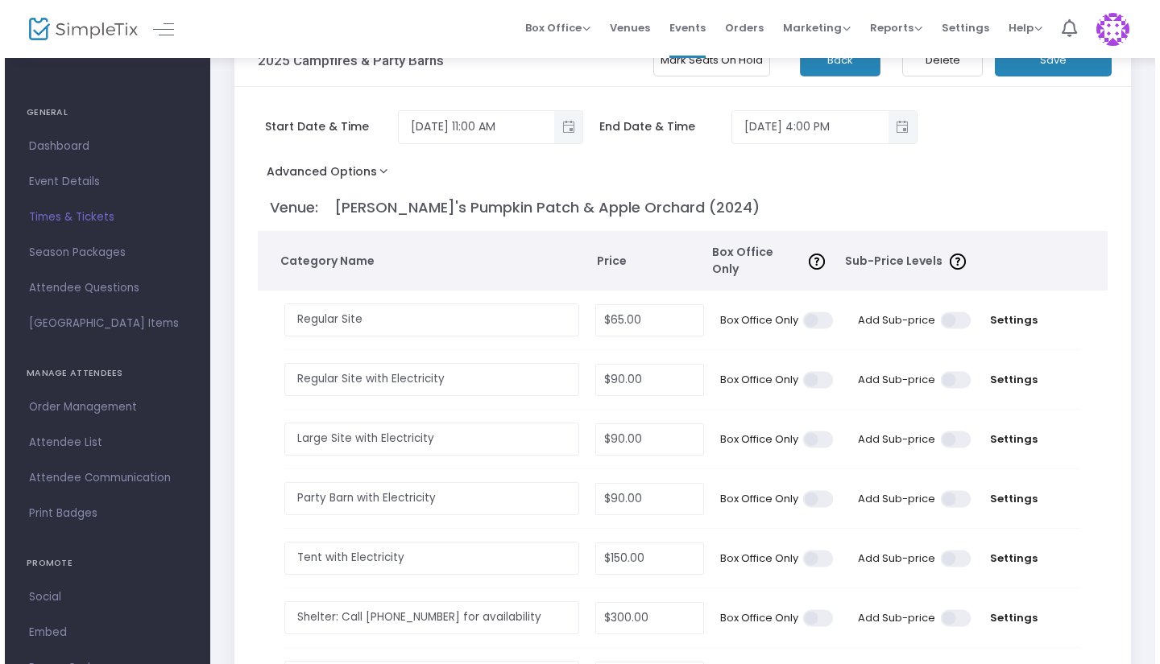
scroll to position [0, 0]
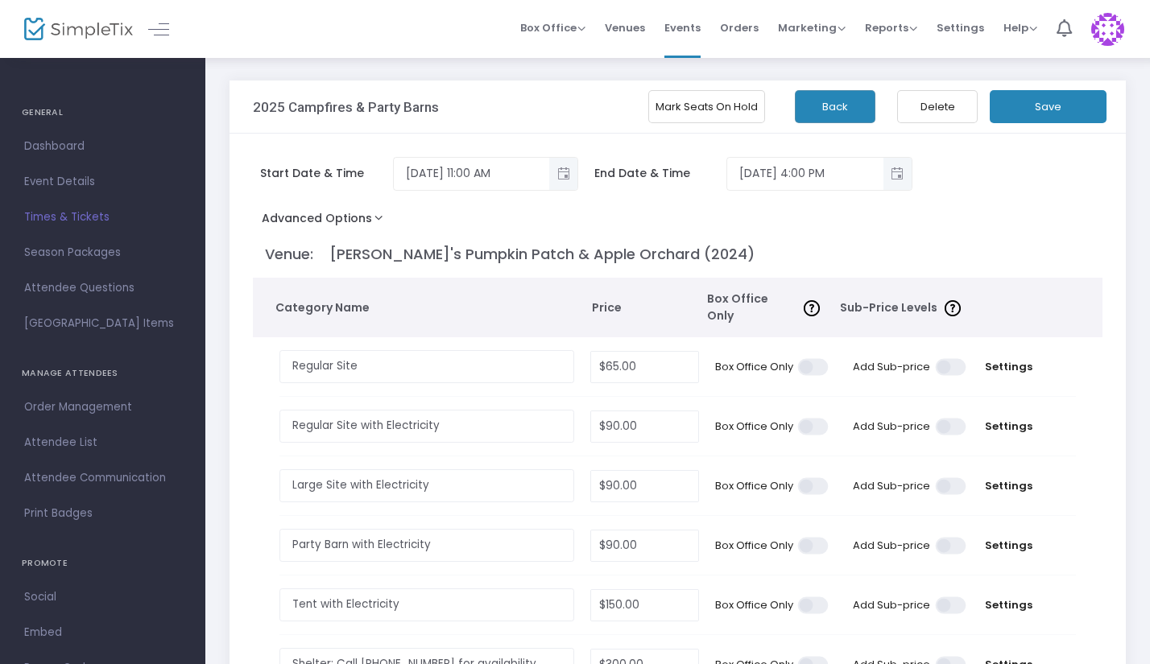
click at [1035, 112] on button "Save" at bounding box center [1048, 106] width 117 height 33
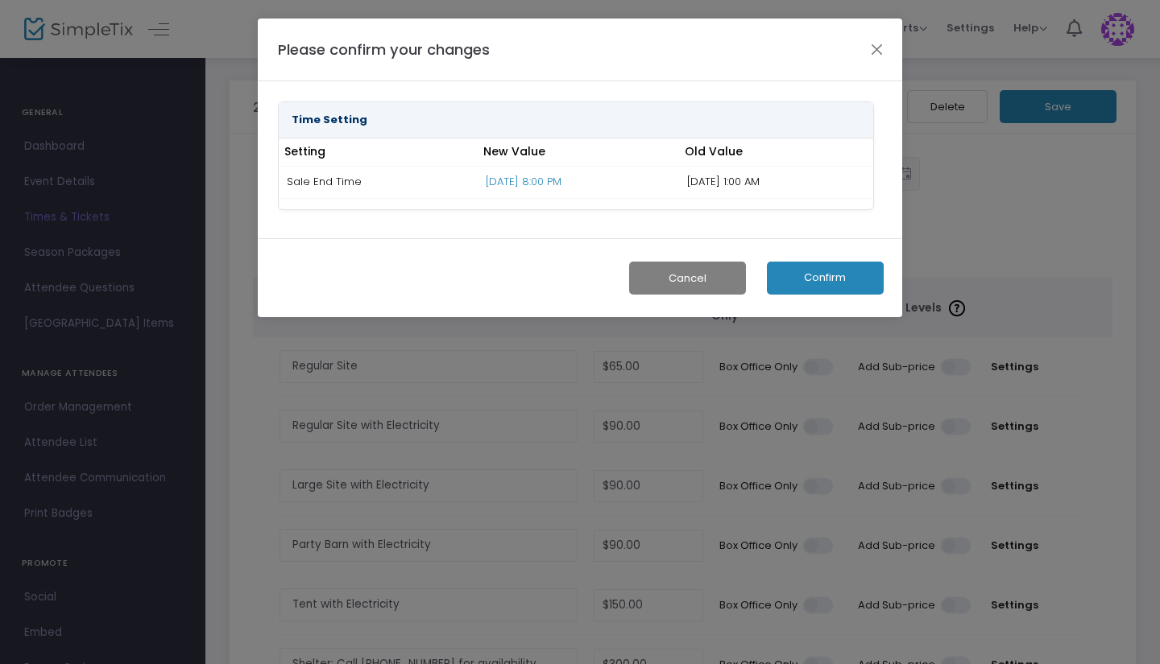
click at [861, 277] on button "Confirm" at bounding box center [825, 278] width 117 height 33
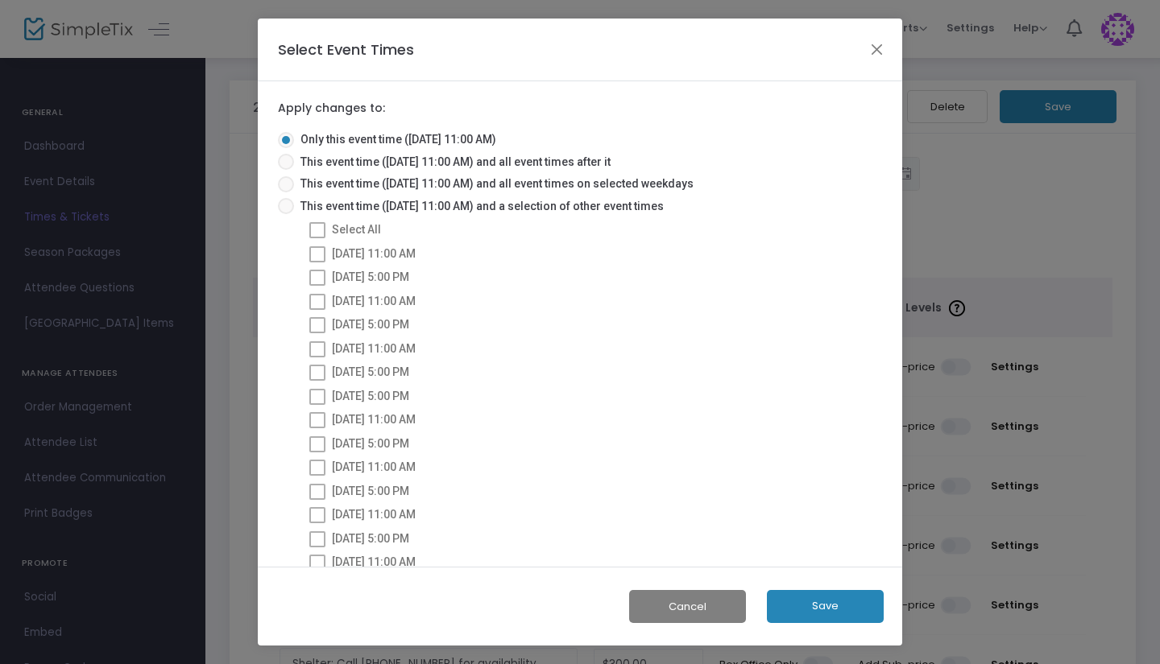
click at [848, 606] on button "Save" at bounding box center [825, 606] width 117 height 33
